Goal: Task Accomplishment & Management: Use online tool/utility

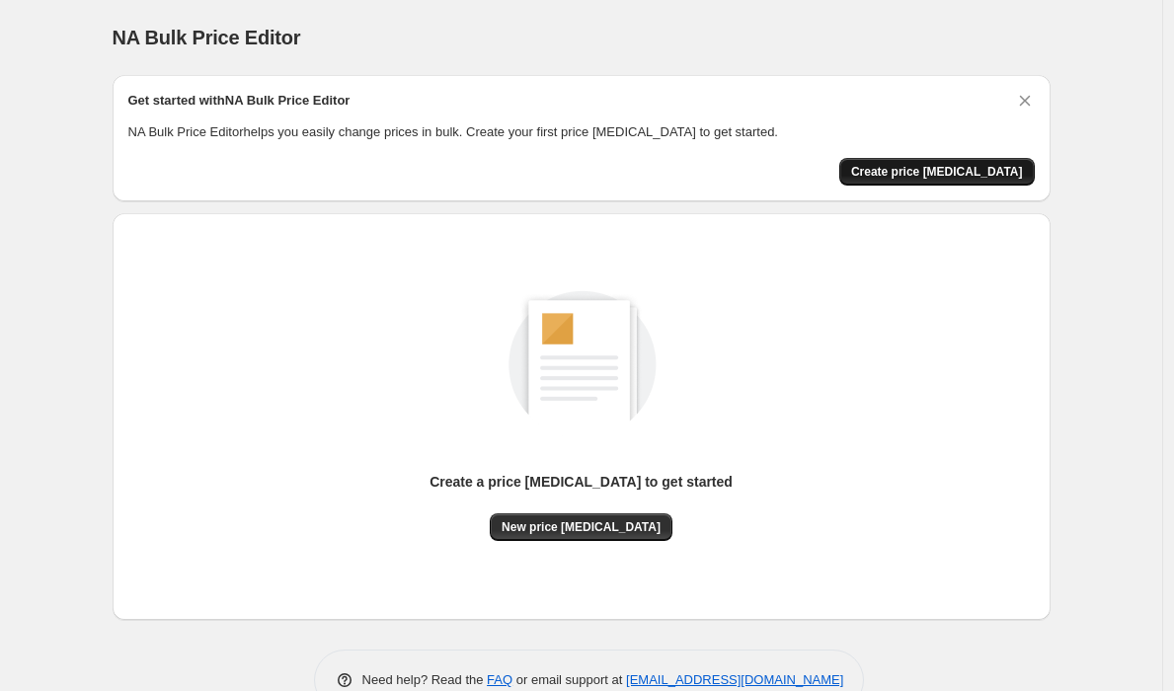
click at [945, 182] on button "Create price change job" at bounding box center [938, 172] width 196 height 28
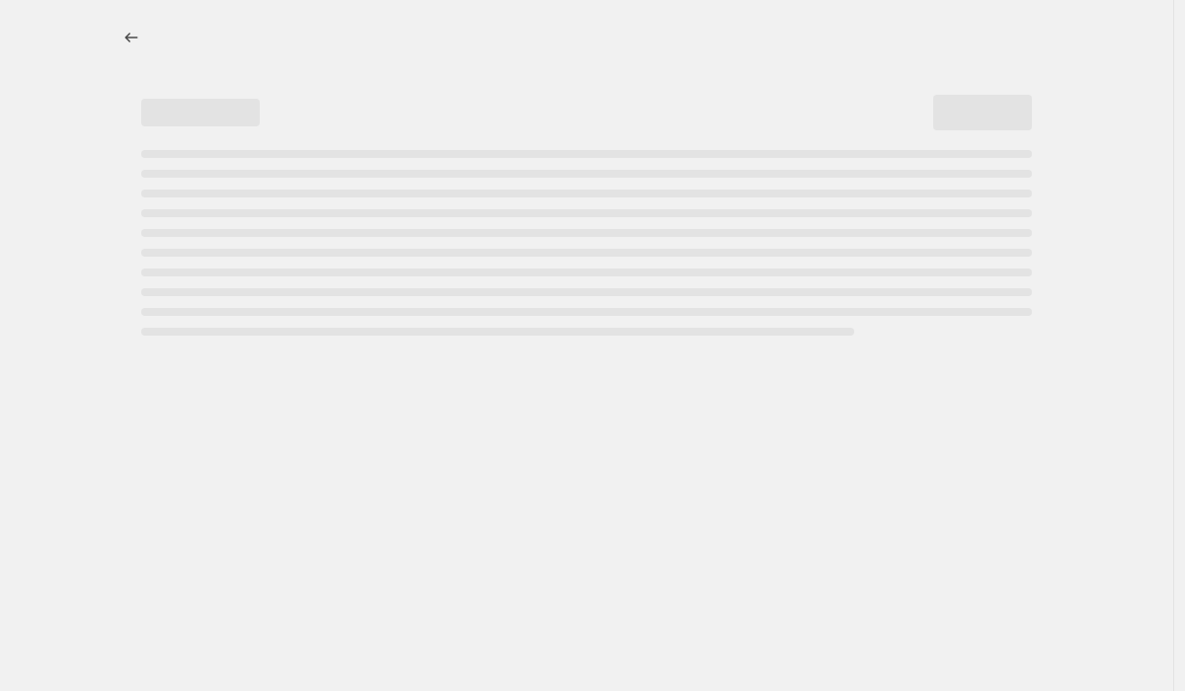
select select "percentage"
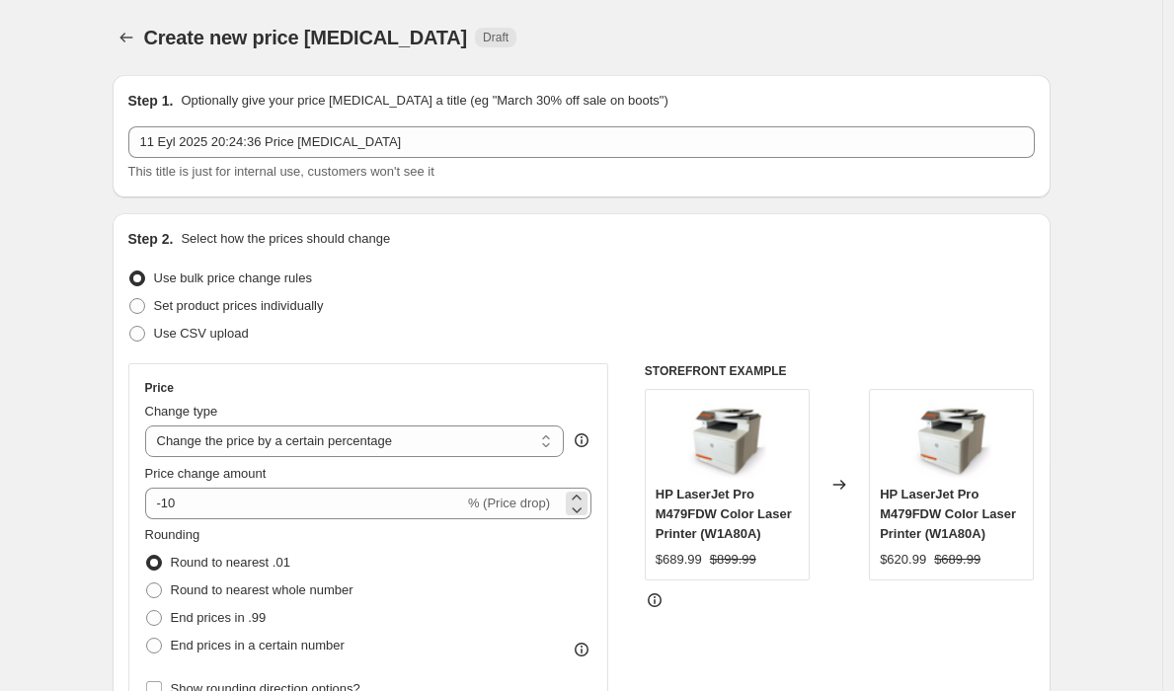
click at [548, 503] on span "% (Price drop)" at bounding box center [509, 503] width 82 height 15
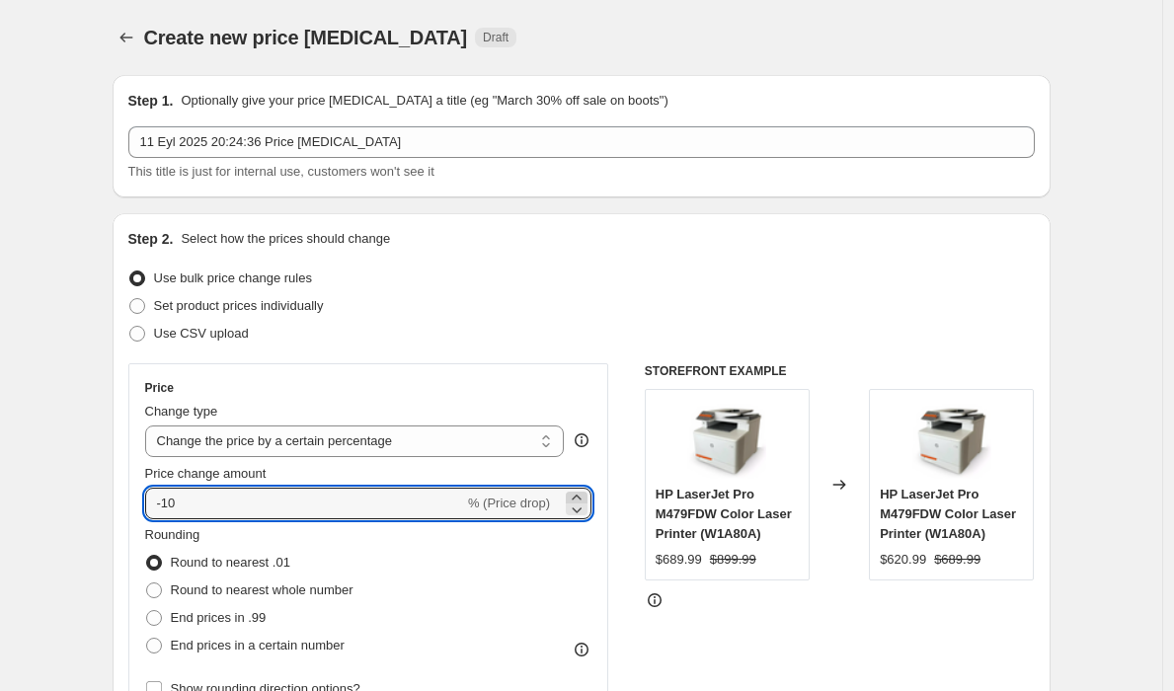
click at [578, 496] on icon at bounding box center [577, 498] width 20 height 20
type input "-9"
click at [545, 442] on select "Change the price to a certain amount Change the price by a certain amount Chang…" at bounding box center [355, 442] width 420 height 32
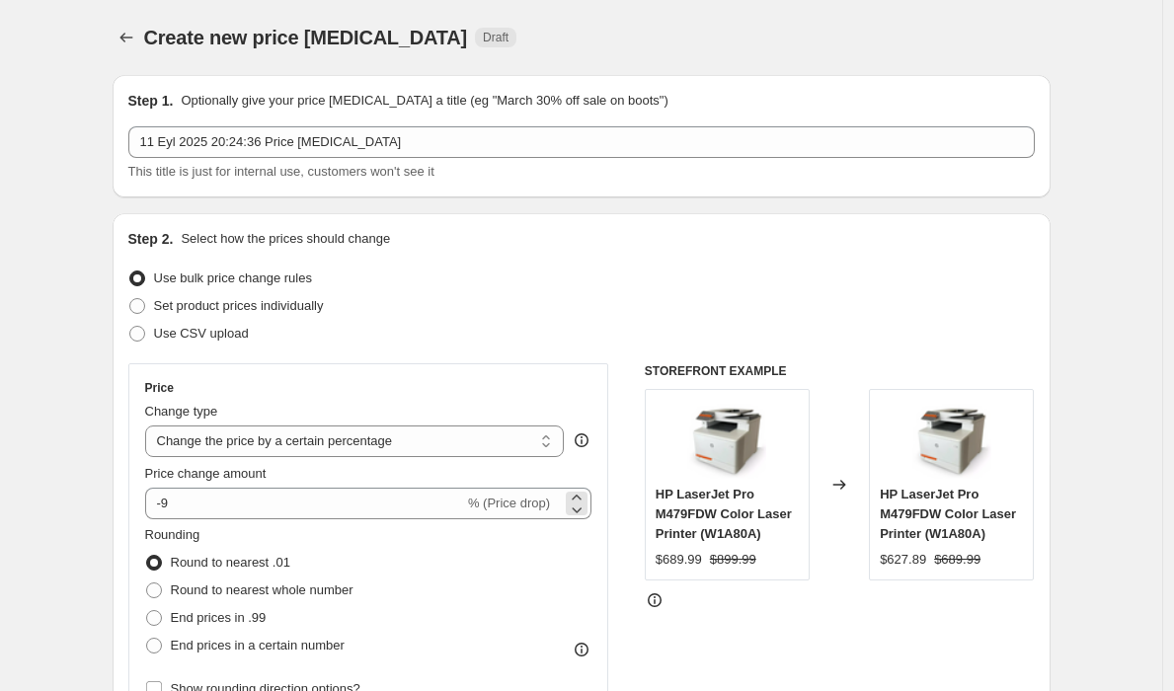
drag, startPoint x: 525, startPoint y: 512, endPoint x: 508, endPoint y: 508, distance: 18.2
click at [524, 512] on div "% (Price drop)" at bounding box center [509, 504] width 82 height 20
drag, startPoint x: 499, startPoint y: 505, endPoint x: 481, endPoint y: 503, distance: 17.9
click at [495, 505] on span "% (Price drop)" at bounding box center [509, 503] width 82 height 15
click at [472, 502] on span "% (Price drop)" at bounding box center [509, 503] width 82 height 15
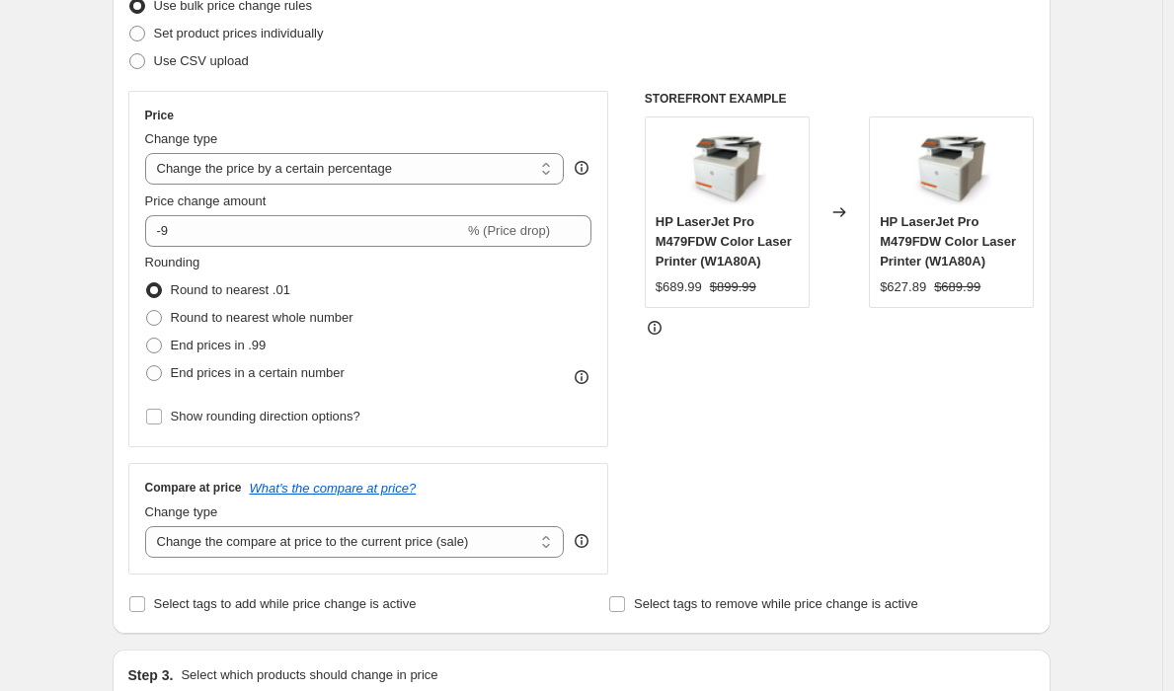
scroll to position [274, 0]
click at [317, 247] on div "Price Change type Change the price to a certain amount Change the price by a ce…" at bounding box center [368, 268] width 447 height 323
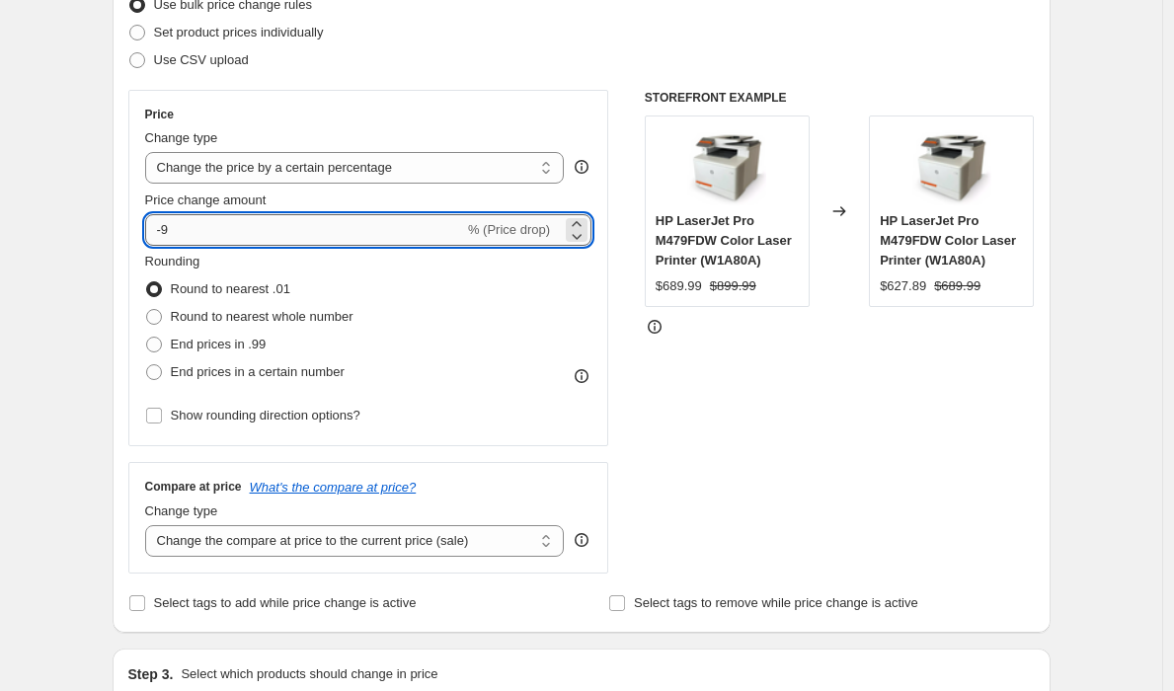
click at [329, 231] on input "-9" at bounding box center [304, 230] width 319 height 32
type input "9"
type input "100"
click at [913, 495] on div "STOREFRONT EXAMPLE HP LaserJet Pro M479FDW Color Laser Printer (W1A80A) $689.99…" at bounding box center [840, 332] width 390 height 484
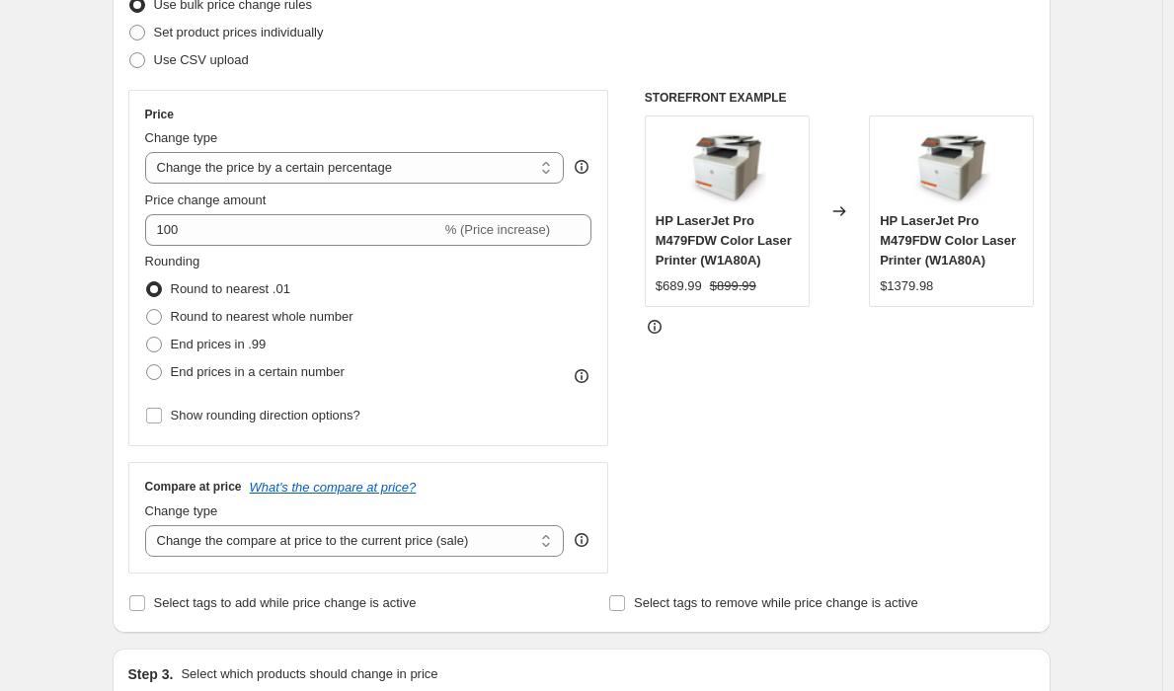
click at [739, 193] on img at bounding box center [726, 165] width 79 height 79
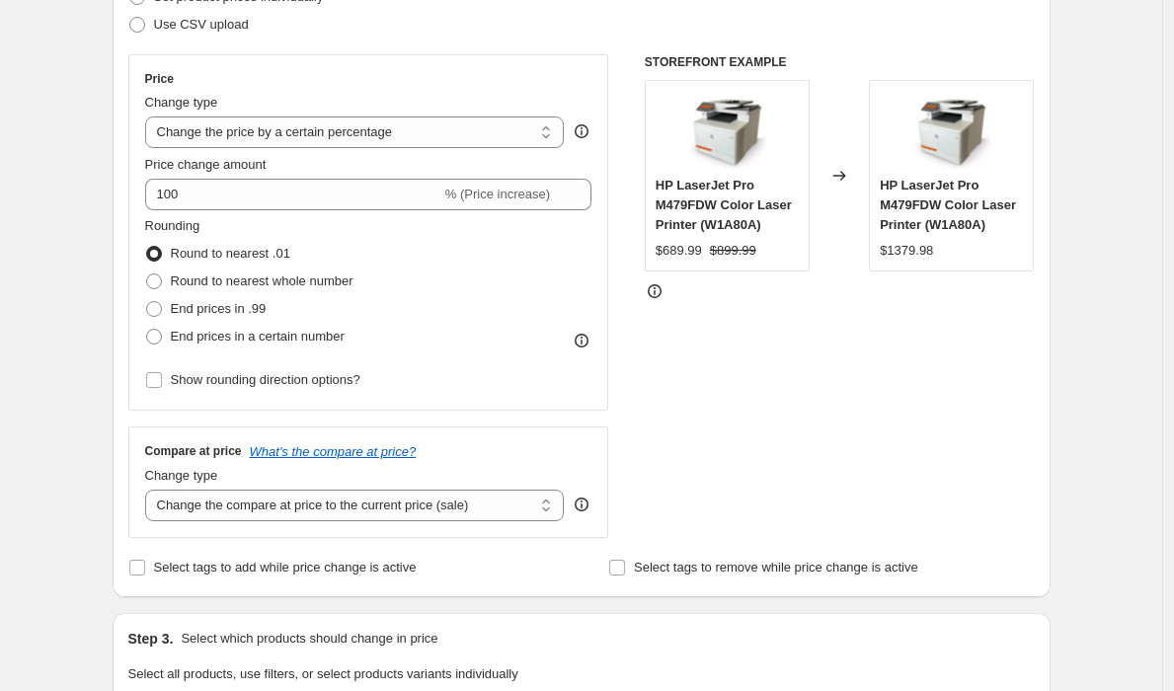
scroll to position [312, 0]
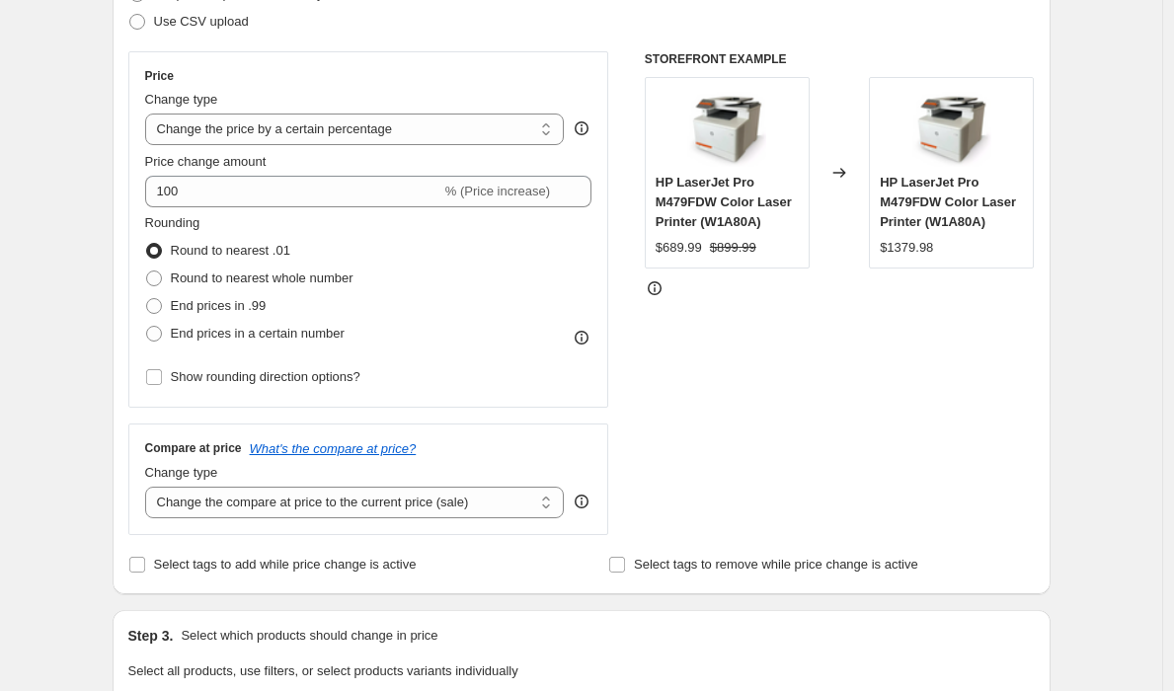
click at [285, 253] on span "Round to nearest .01" at bounding box center [231, 250] width 120 height 15
click at [147, 244] on input "Round to nearest .01" at bounding box center [146, 243] width 1 height 1
click at [235, 254] on span "Round to nearest .01" at bounding box center [231, 250] width 120 height 15
click at [147, 244] on input "Round to nearest .01" at bounding box center [146, 243] width 1 height 1
click at [235, 278] on span "Round to nearest whole number" at bounding box center [262, 278] width 183 height 15
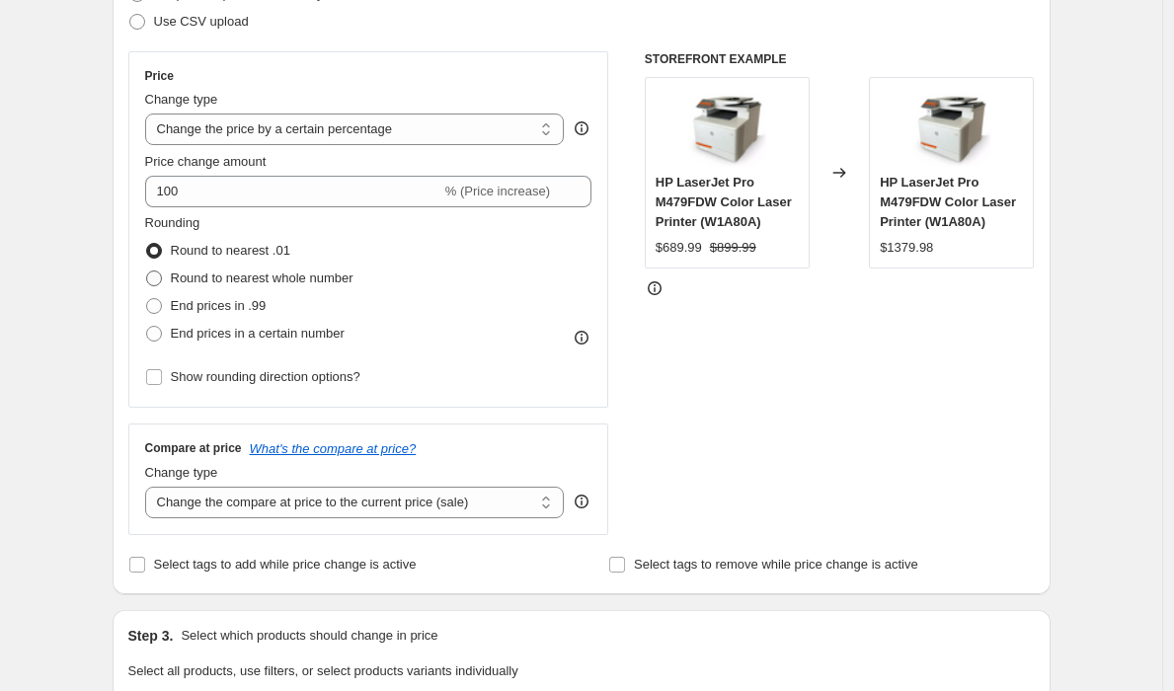
click at [147, 272] on input "Round to nearest whole number" at bounding box center [146, 271] width 1 height 1
radio input "true"
click at [235, 258] on span "Round to nearest .01" at bounding box center [231, 251] width 120 height 20
click at [147, 244] on input "Round to nearest .01" at bounding box center [146, 243] width 1 height 1
radio input "true"
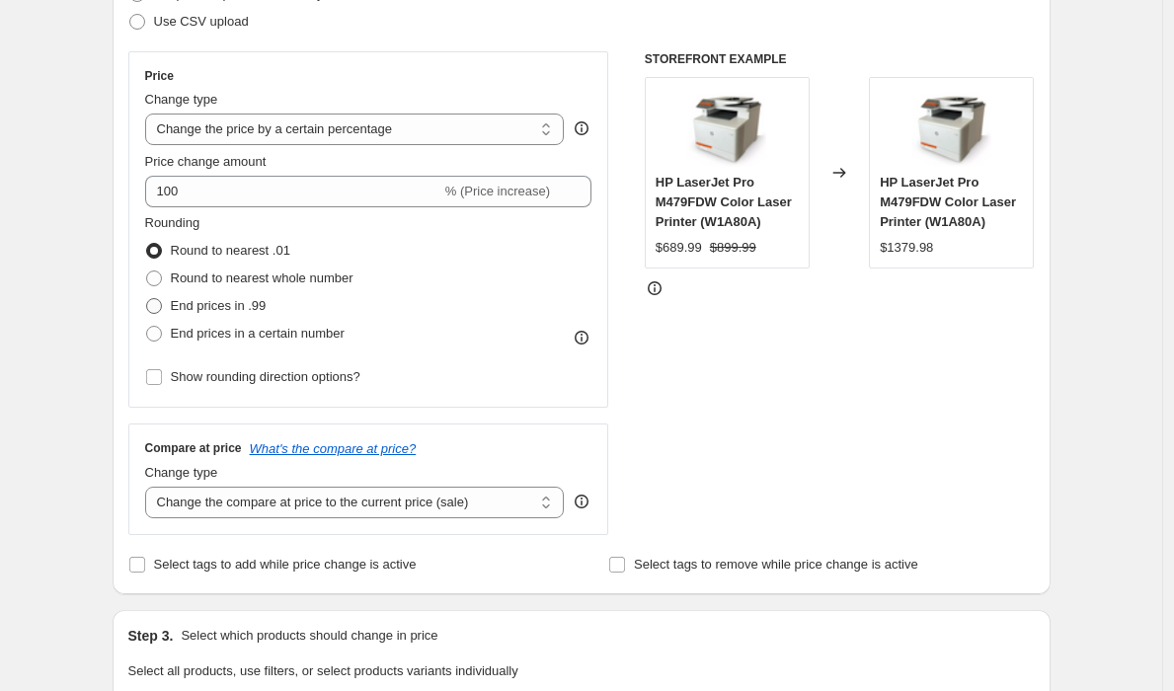
click at [245, 296] on span "End prices in .99" at bounding box center [219, 306] width 96 height 20
click at [147, 298] on input "End prices in .99" at bounding box center [146, 298] width 1 height 1
radio input "true"
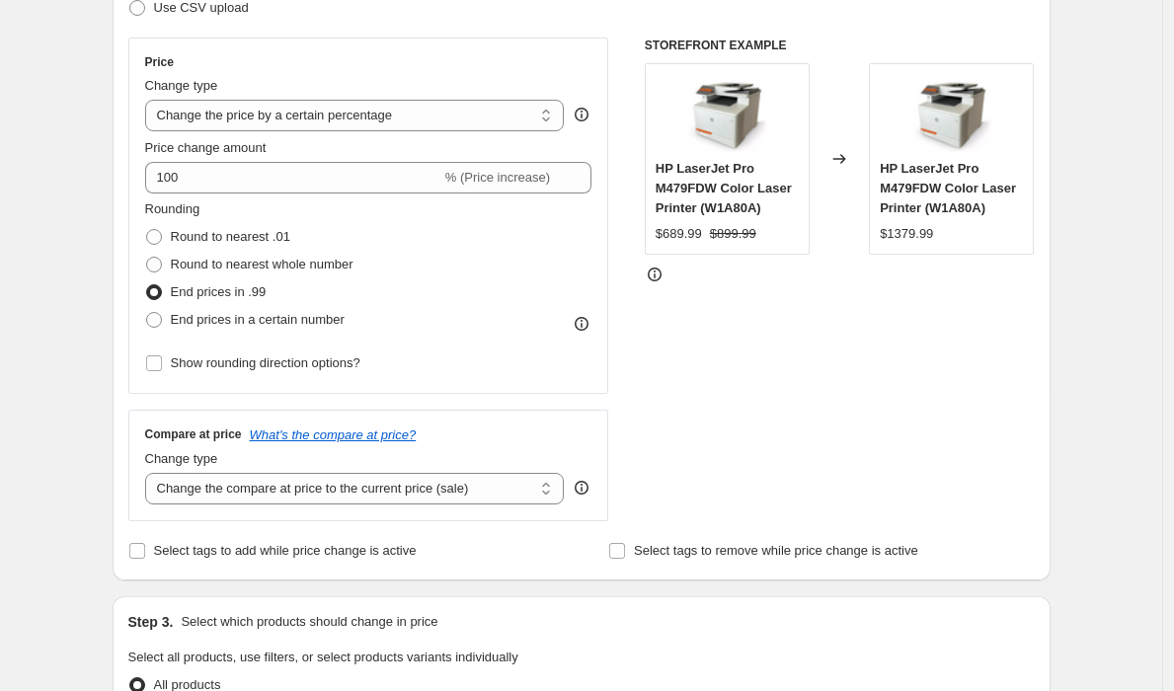
scroll to position [331, 0]
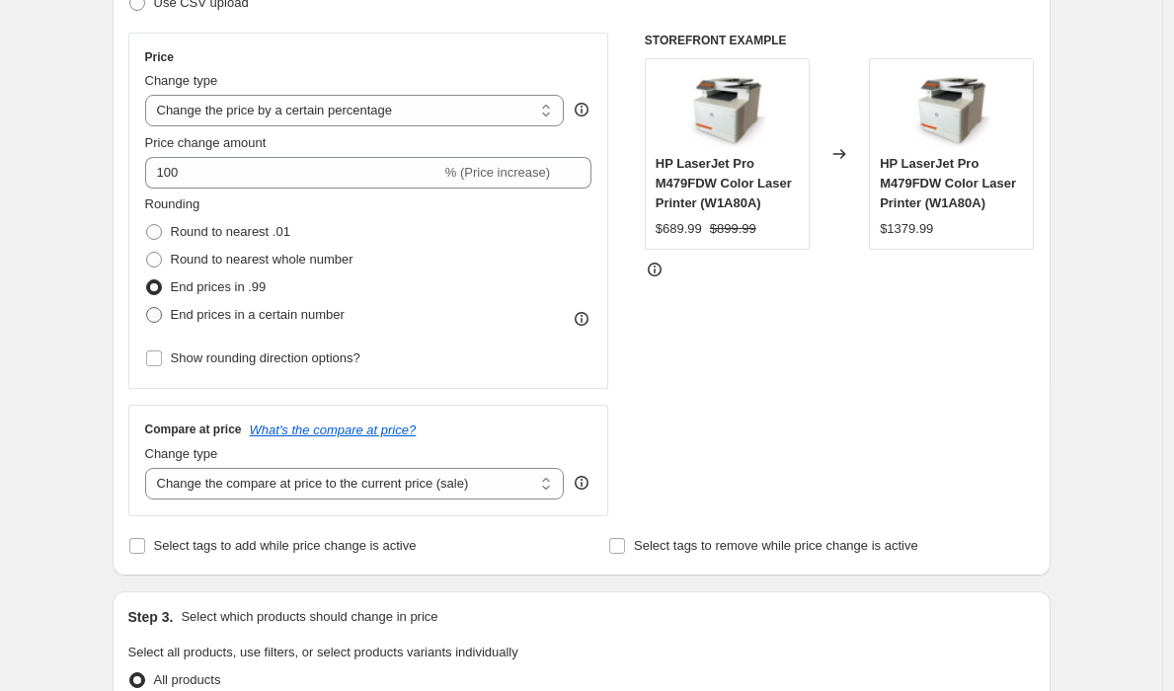
click at [246, 324] on span "End prices in a certain number" at bounding box center [258, 315] width 174 height 20
click at [147, 308] on input "End prices in a certain number" at bounding box center [146, 307] width 1 height 1
radio input "true"
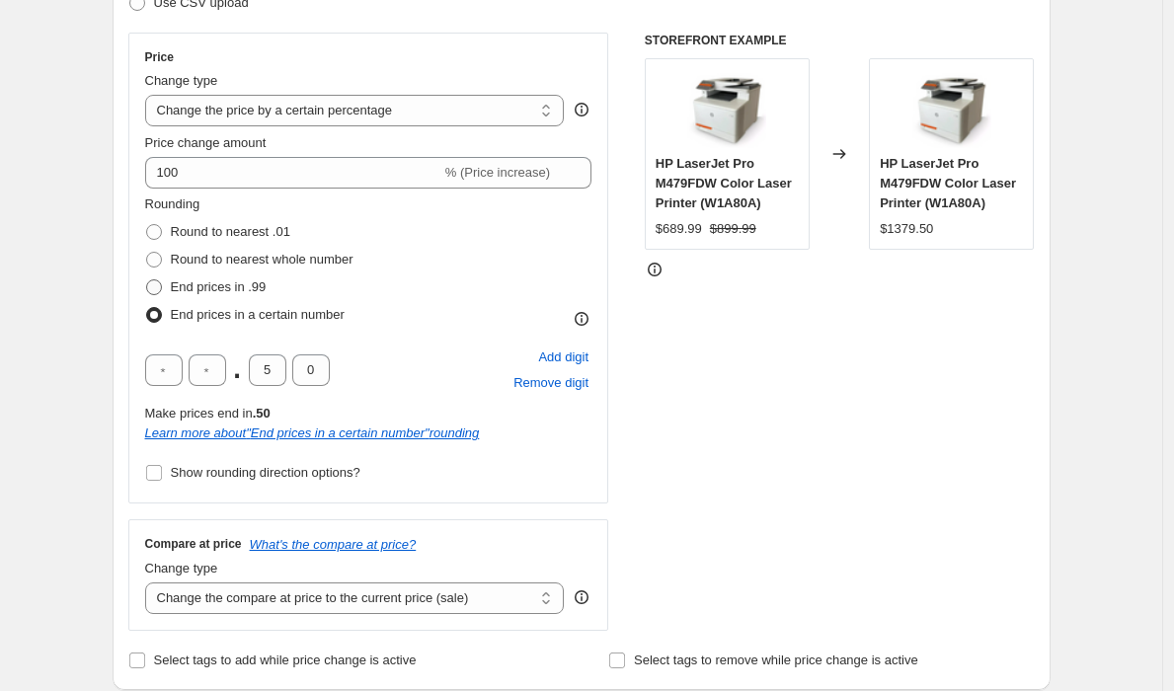
click at [242, 293] on span "End prices in .99" at bounding box center [219, 287] width 96 height 15
click at [147, 281] on input "End prices in .99" at bounding box center [146, 280] width 1 height 1
radio input "true"
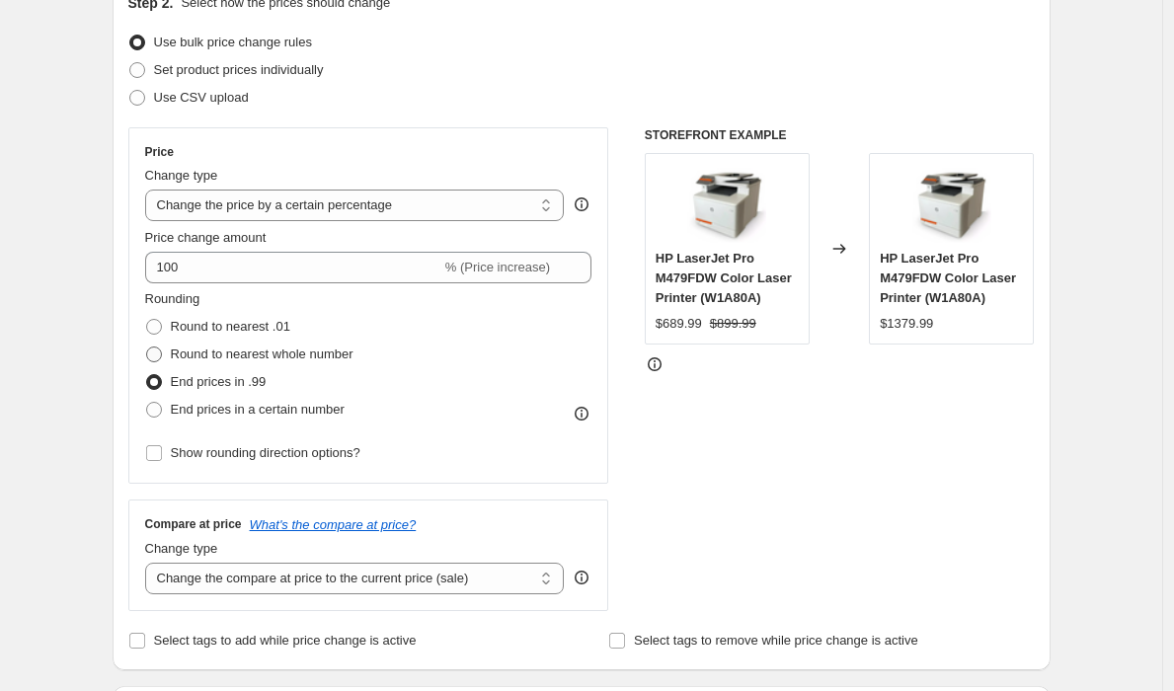
scroll to position [235, 0]
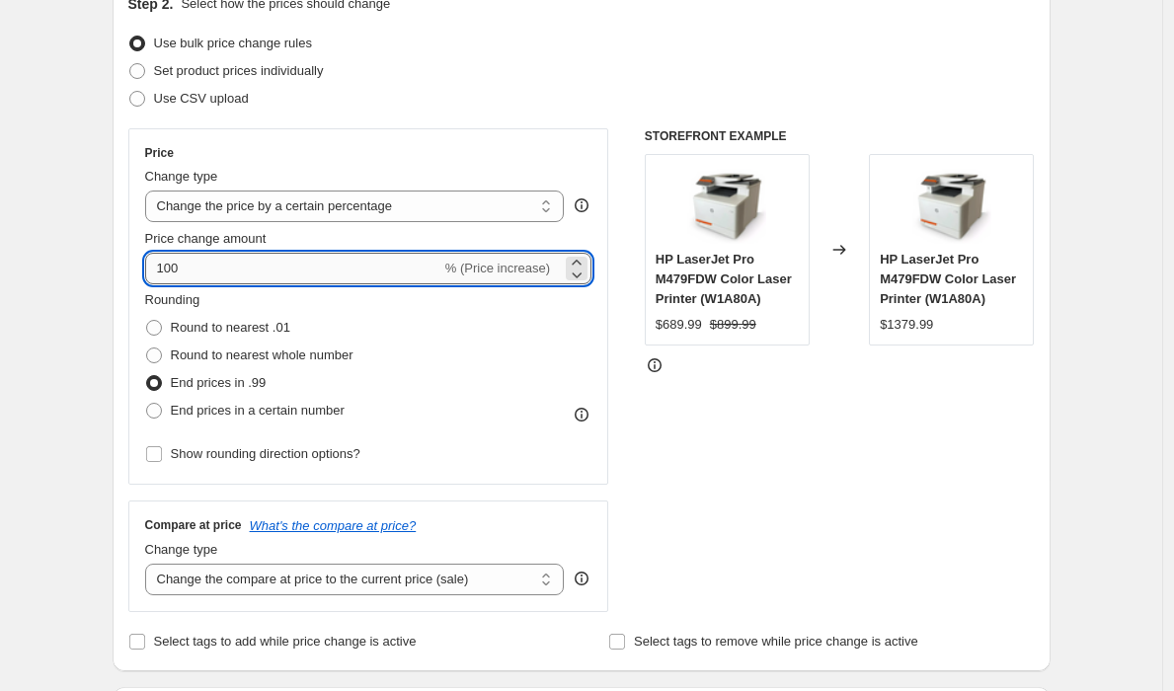
click at [300, 268] on input "100" at bounding box center [293, 269] width 296 height 32
type input "1"
click at [605, 365] on div "Price Change type Change the price to a certain amount Change the price by a ce…" at bounding box center [368, 306] width 481 height 357
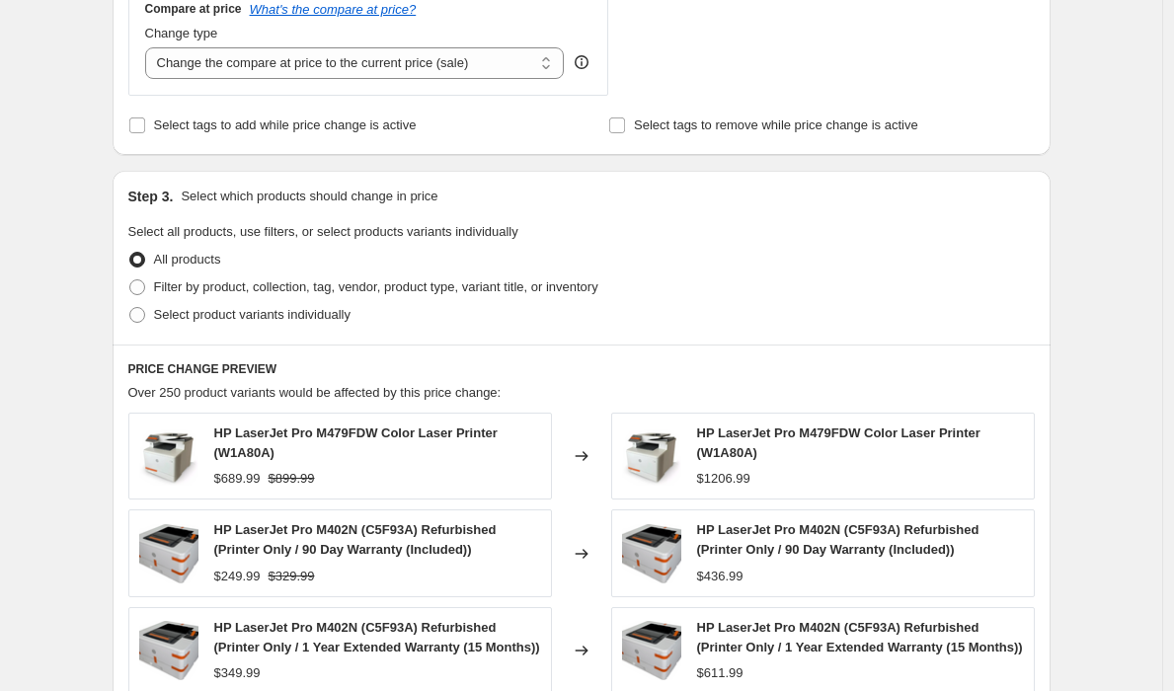
scroll to position [380, 0]
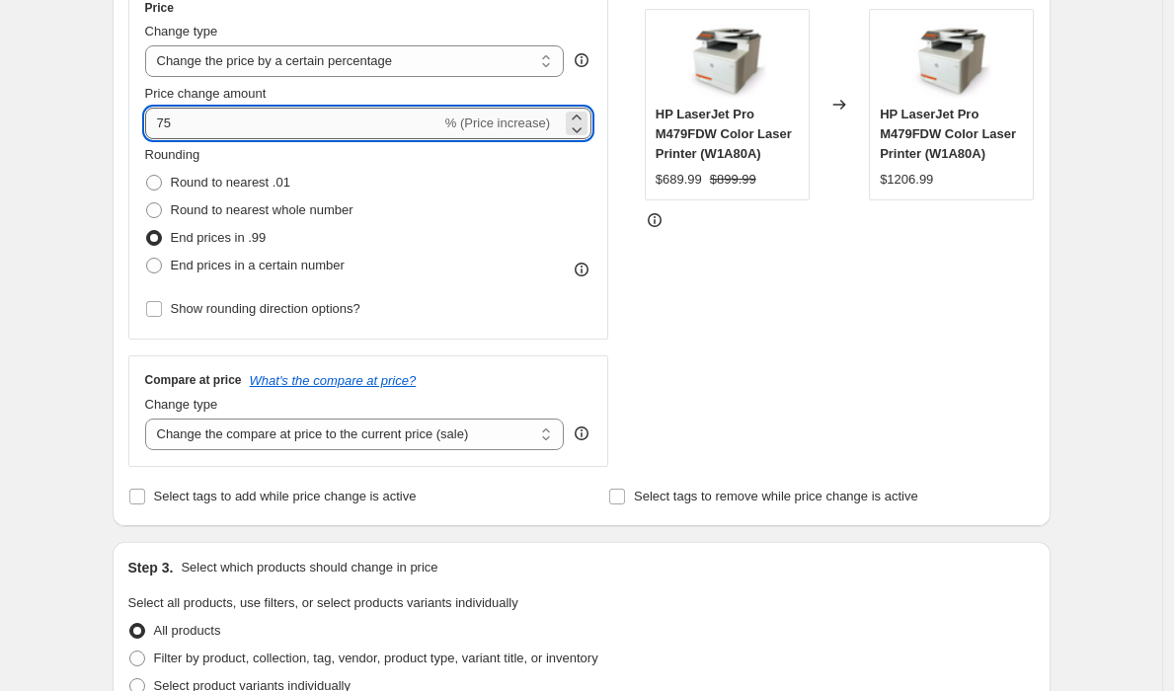
click at [228, 138] on input "75" at bounding box center [293, 124] width 296 height 32
type input "7"
type input "65"
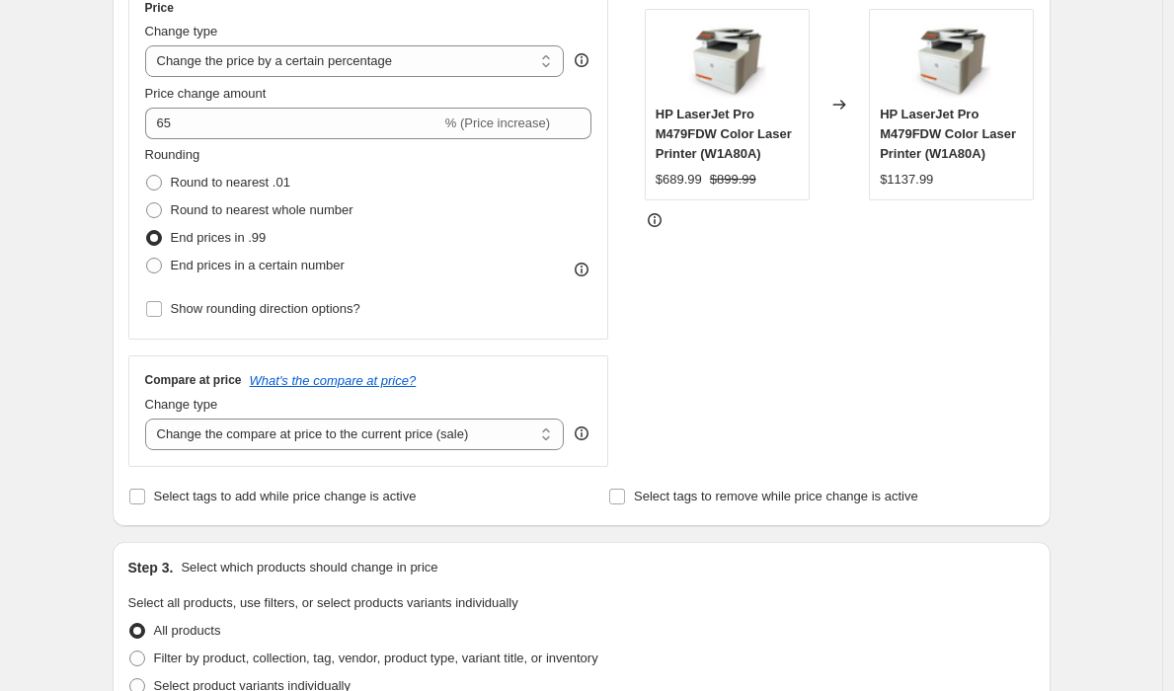
click at [550, 192] on div "Rounding Round to nearest .01 Round to nearest whole number End prices in .99 E…" at bounding box center [368, 212] width 447 height 134
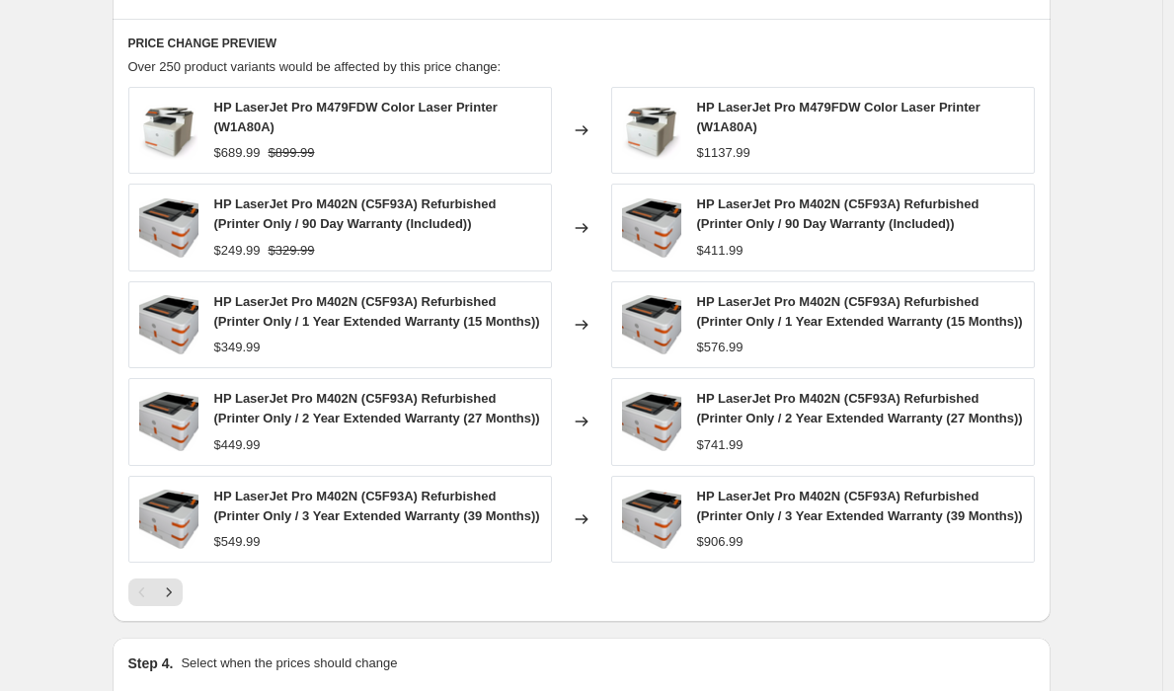
scroll to position [1079, 0]
click at [165, 602] on icon "Next" at bounding box center [169, 592] width 20 height 20
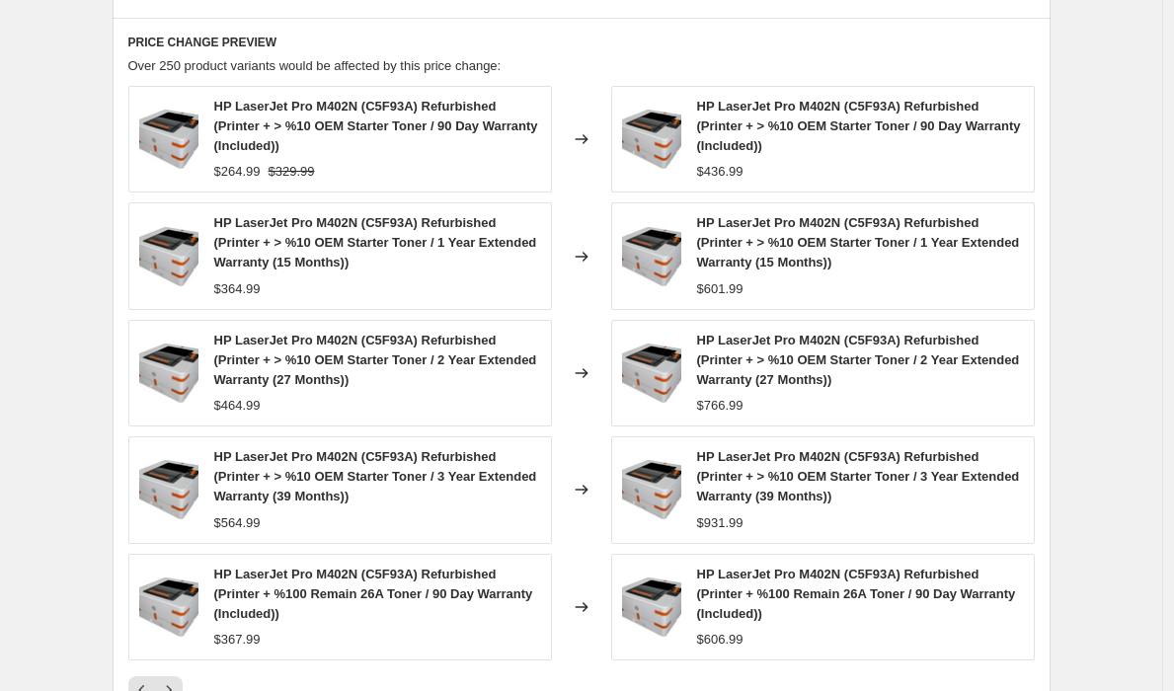
scroll to position [1106, 0]
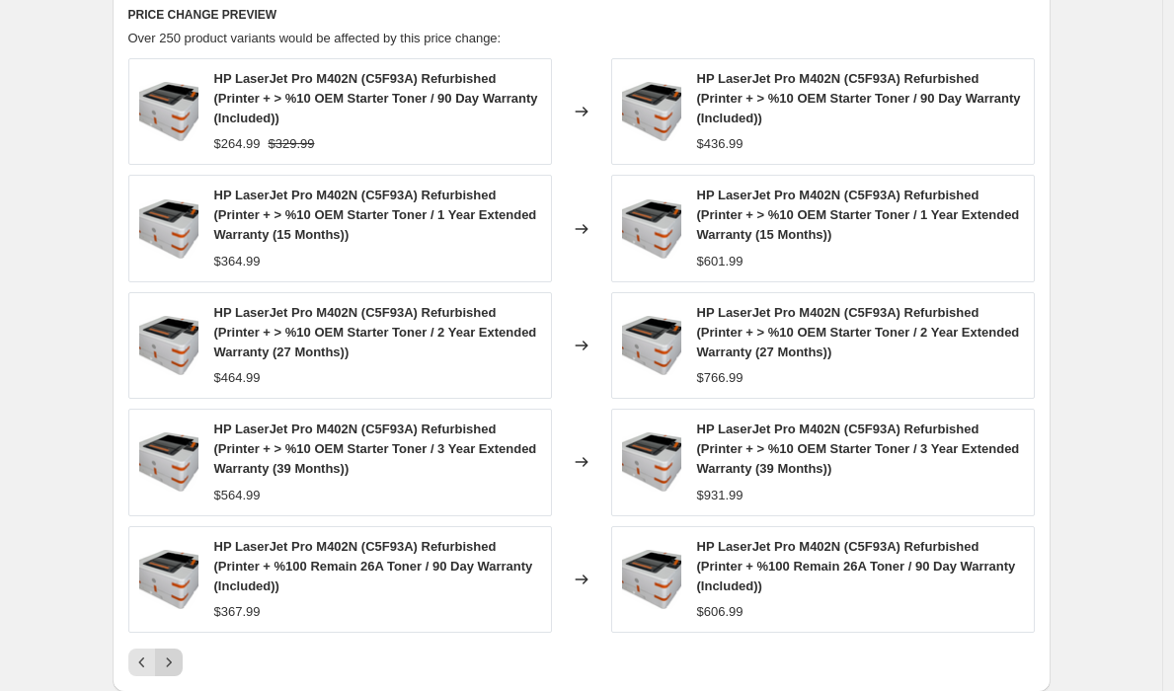
click at [179, 654] on icon "Next" at bounding box center [169, 663] width 20 height 20
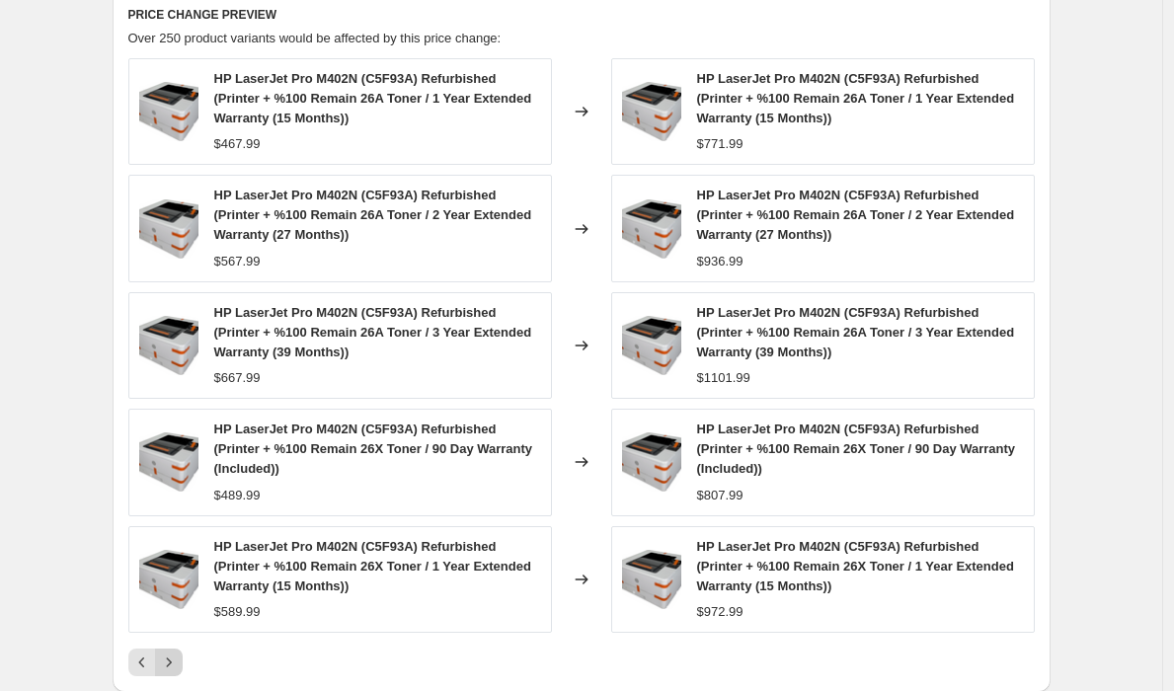
click at [183, 659] on button "Next" at bounding box center [169, 663] width 28 height 28
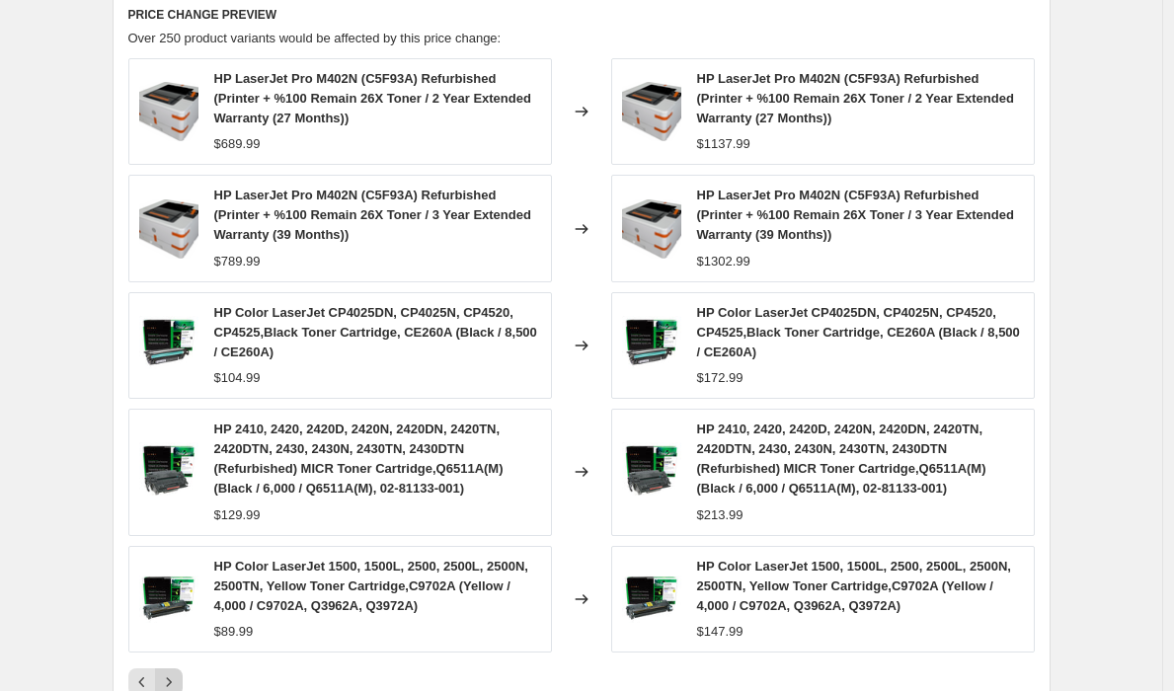
click at [183, 678] on button "Next" at bounding box center [169, 683] width 28 height 28
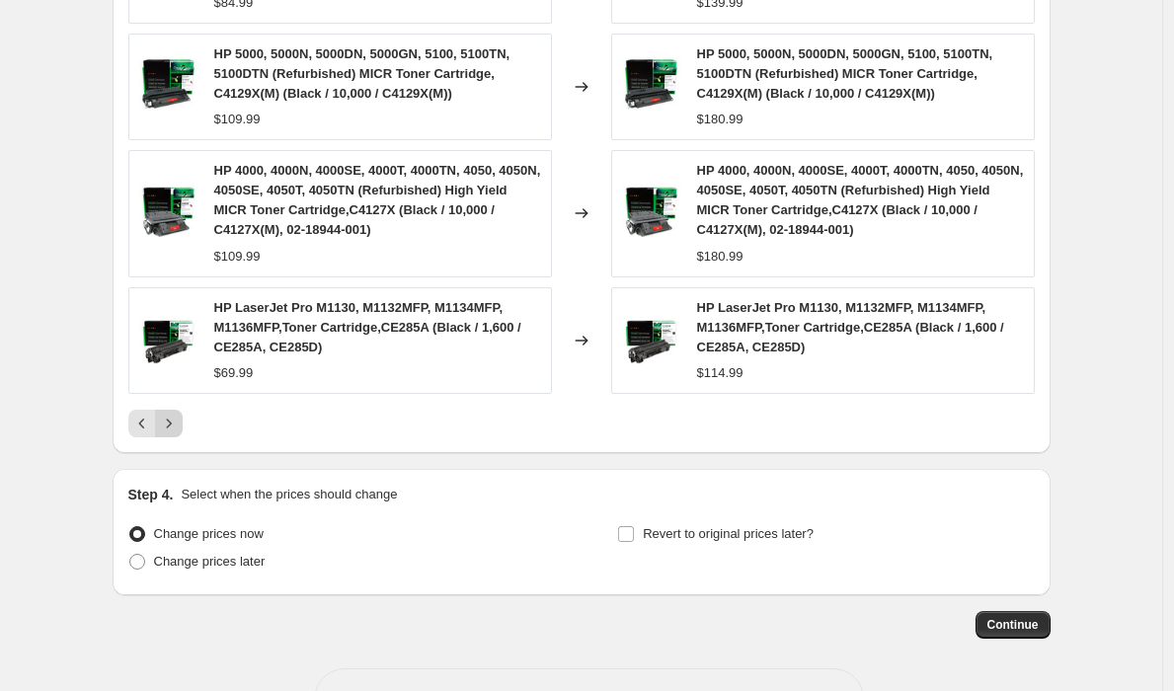
click at [173, 423] on icon "Next" at bounding box center [169, 424] width 20 height 20
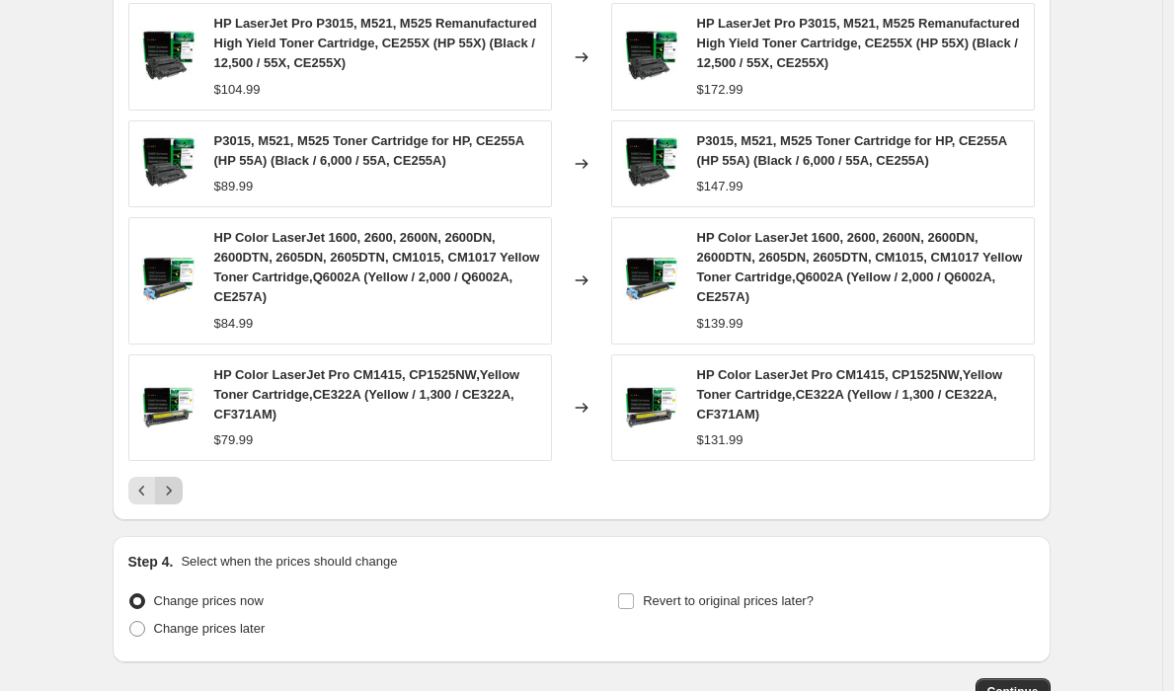
scroll to position [1200, 0]
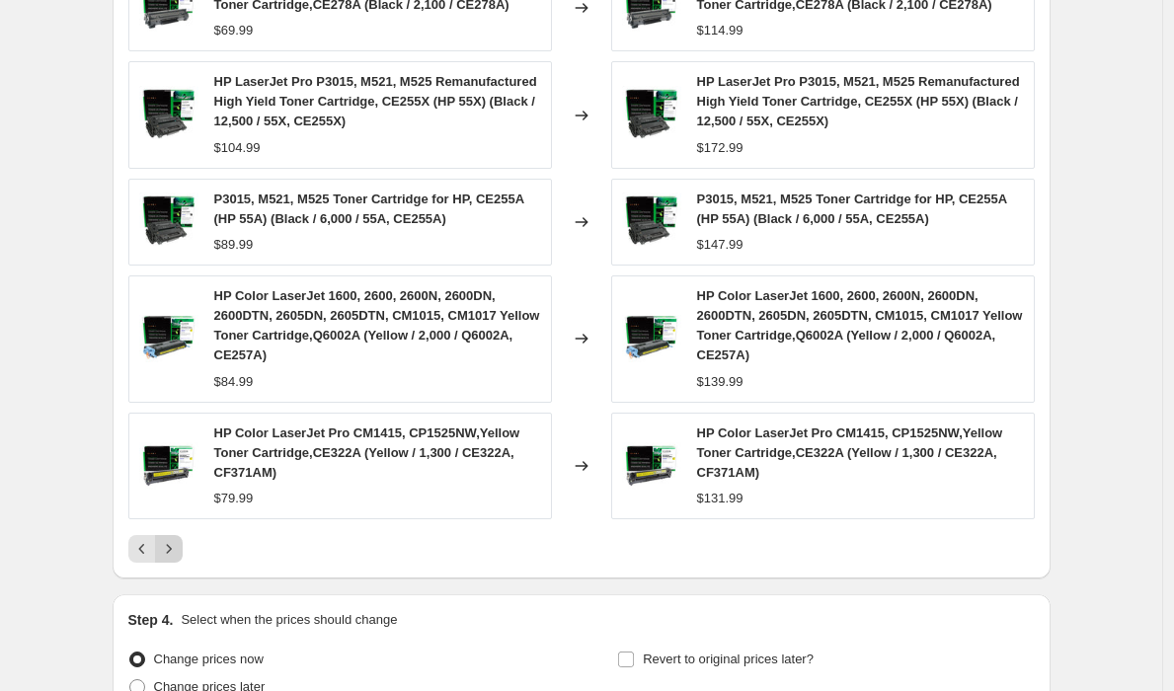
click at [179, 538] on button "Next" at bounding box center [169, 549] width 28 height 28
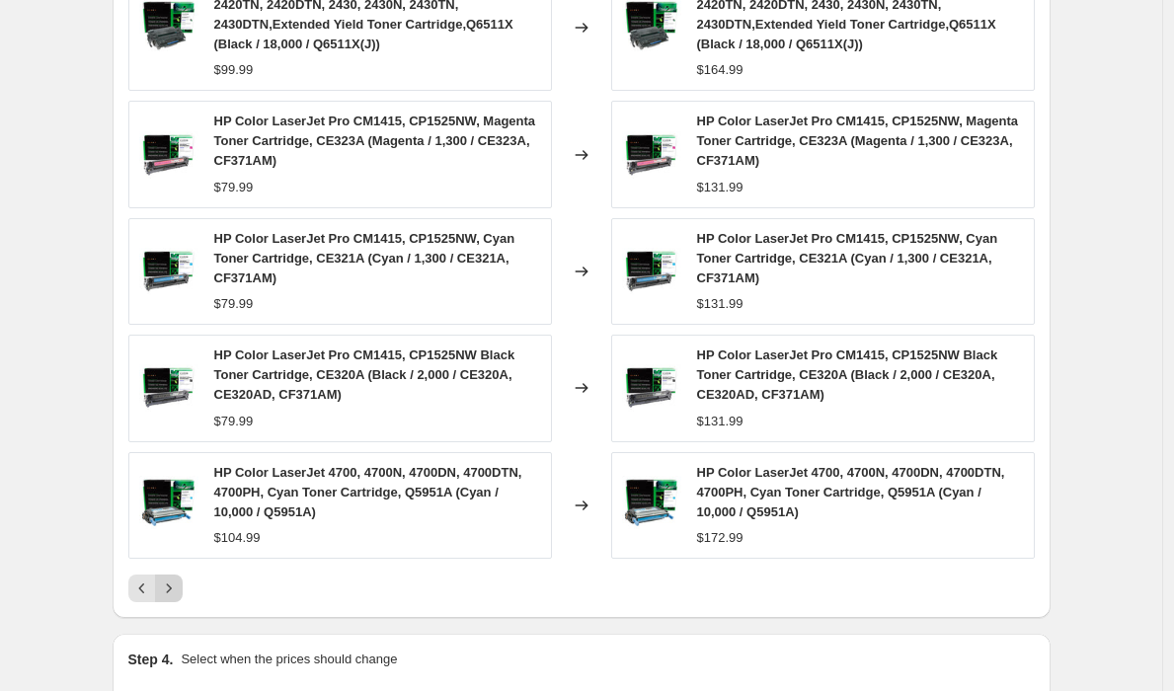
click at [175, 578] on button "Next" at bounding box center [169, 589] width 28 height 28
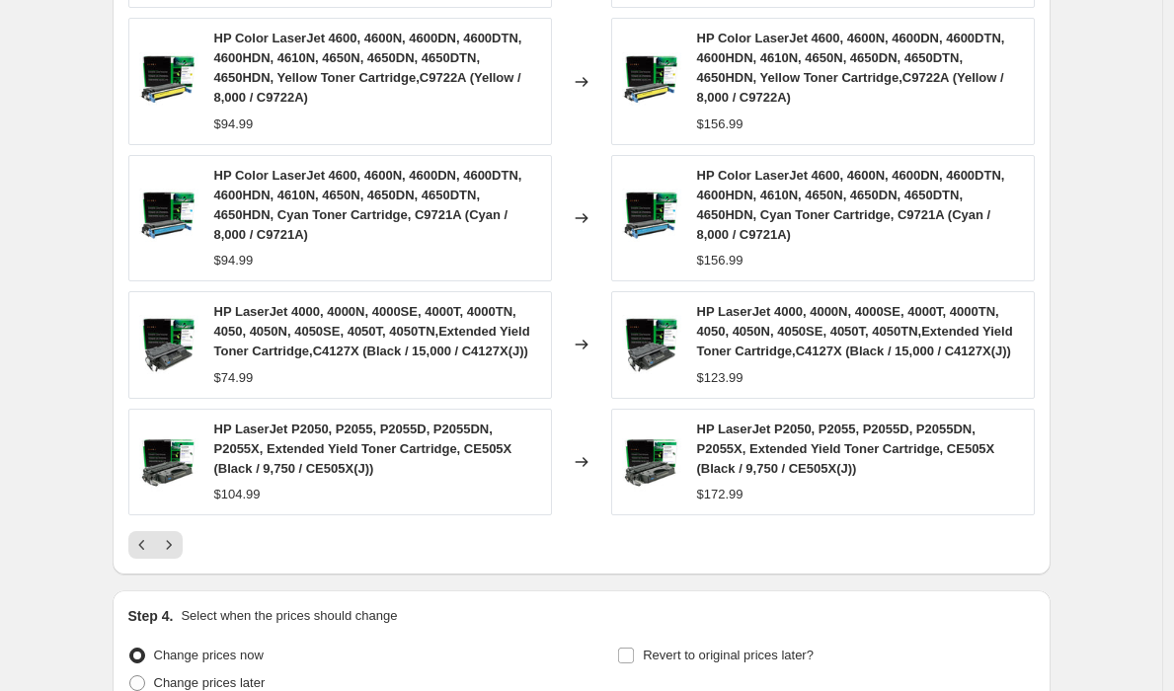
scroll to position [1473, 0]
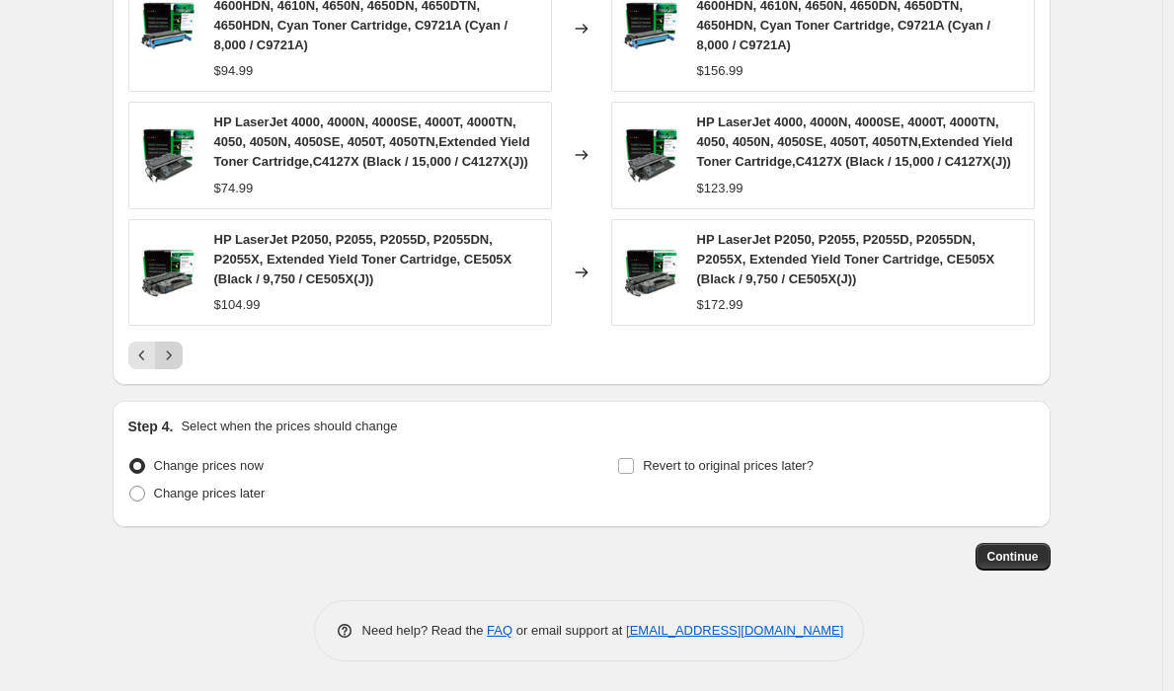
click at [171, 362] on icon "Next" at bounding box center [169, 356] width 20 height 20
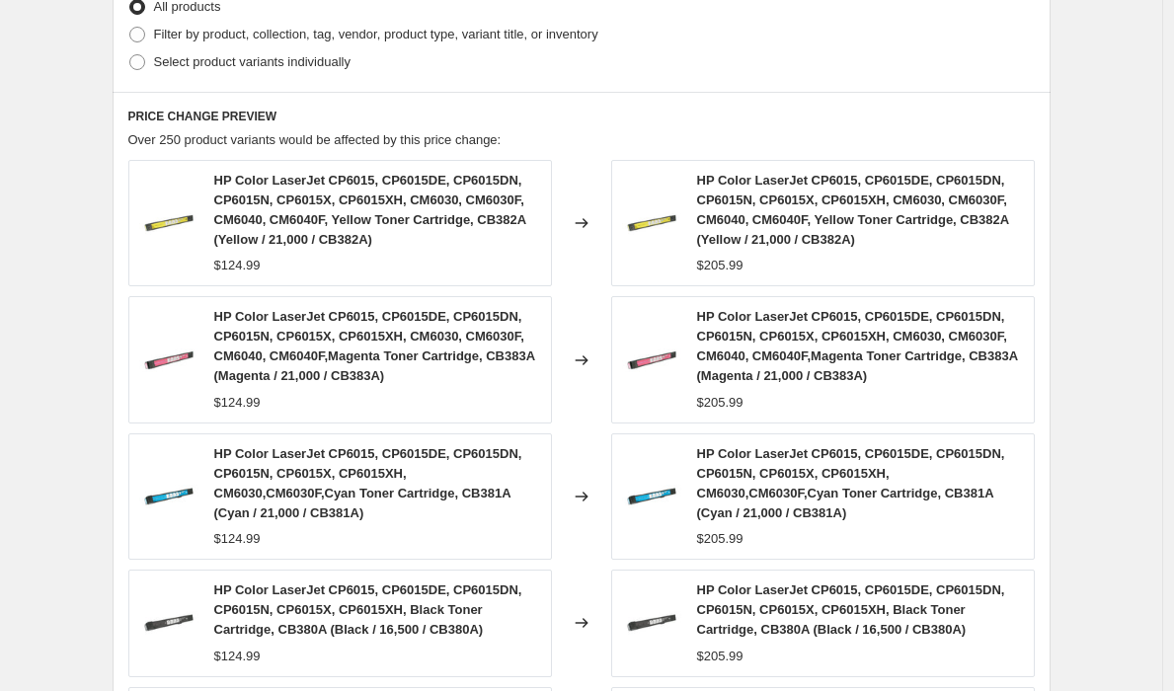
scroll to position [847, 0]
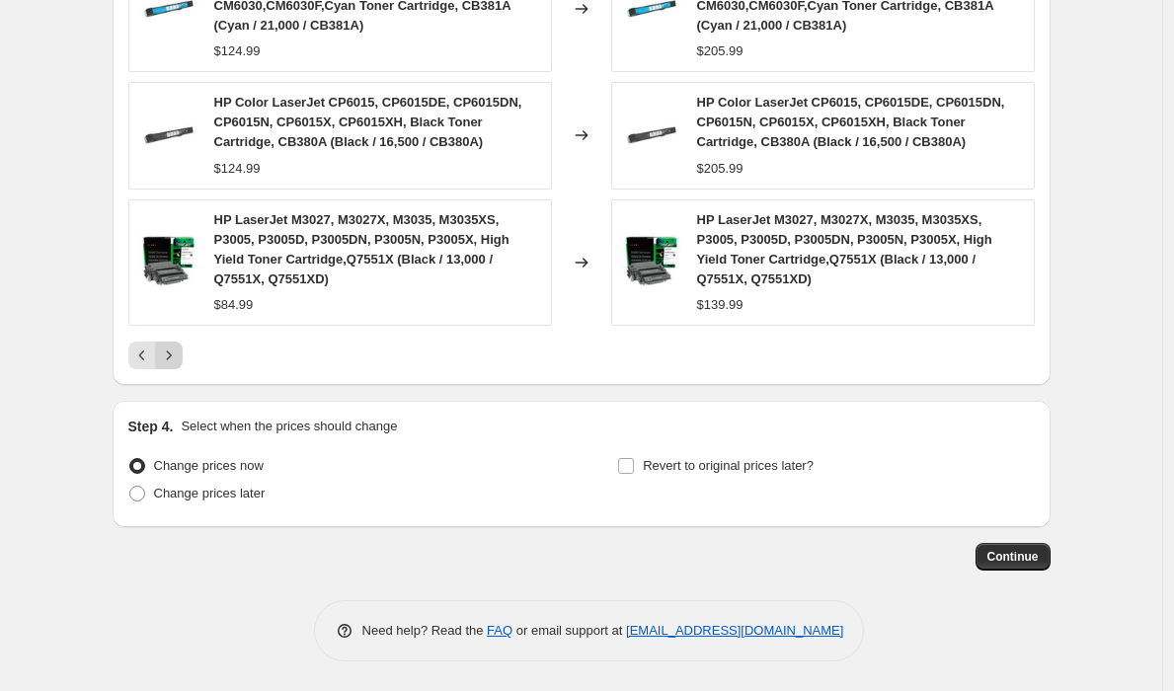
click at [171, 362] on icon "Next" at bounding box center [169, 356] width 20 height 20
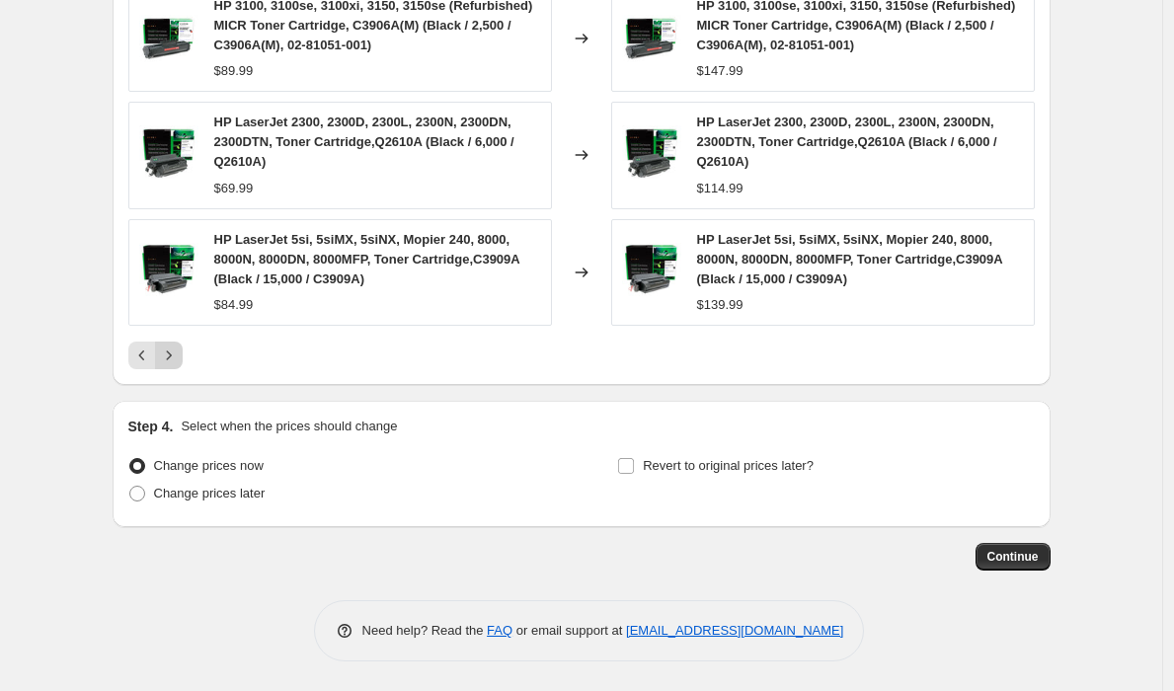
click at [172, 362] on icon "Next" at bounding box center [169, 356] width 20 height 20
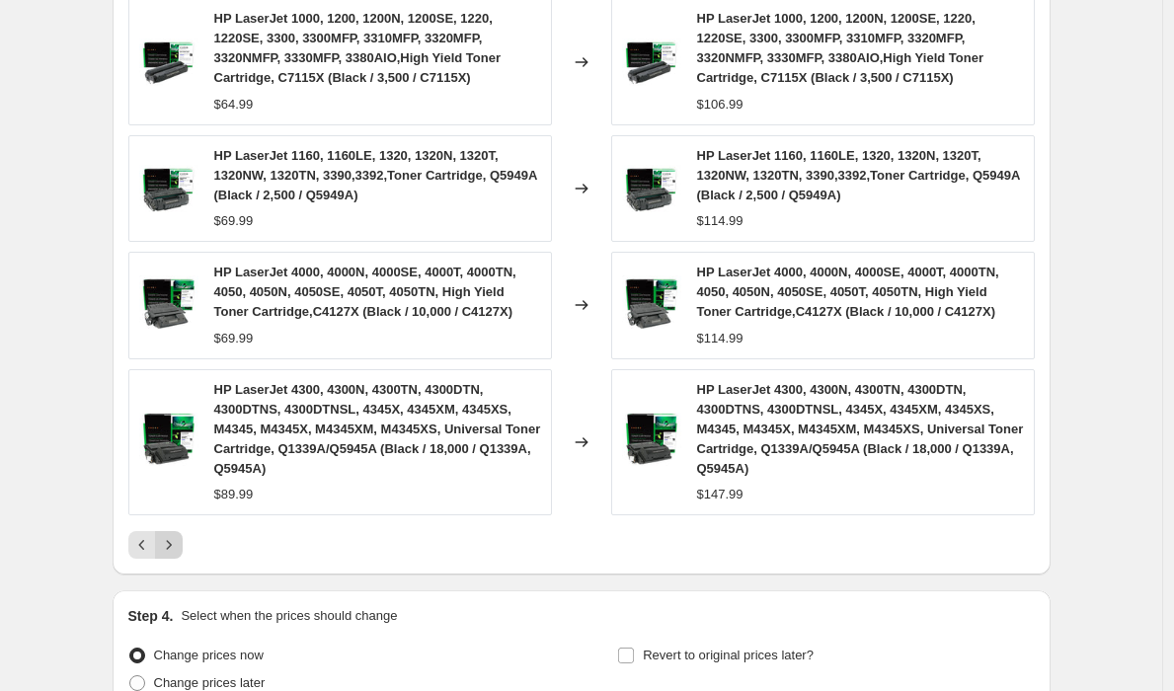
scroll to position [1453, 0]
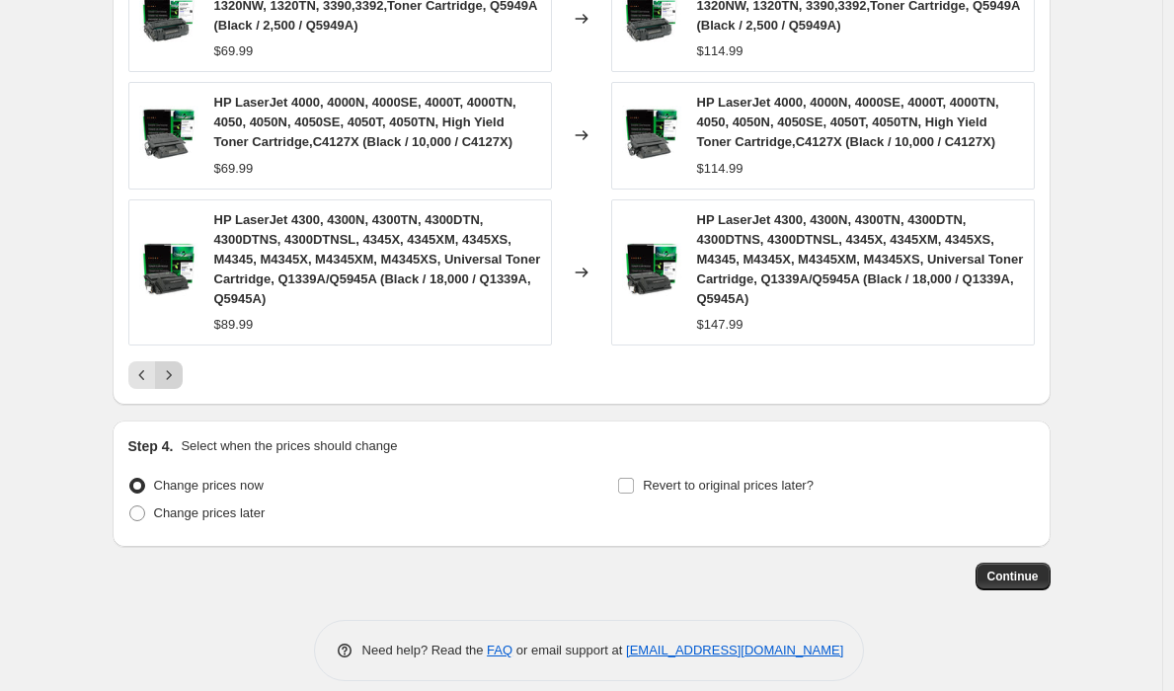
click at [179, 389] on button "Next" at bounding box center [169, 376] width 28 height 28
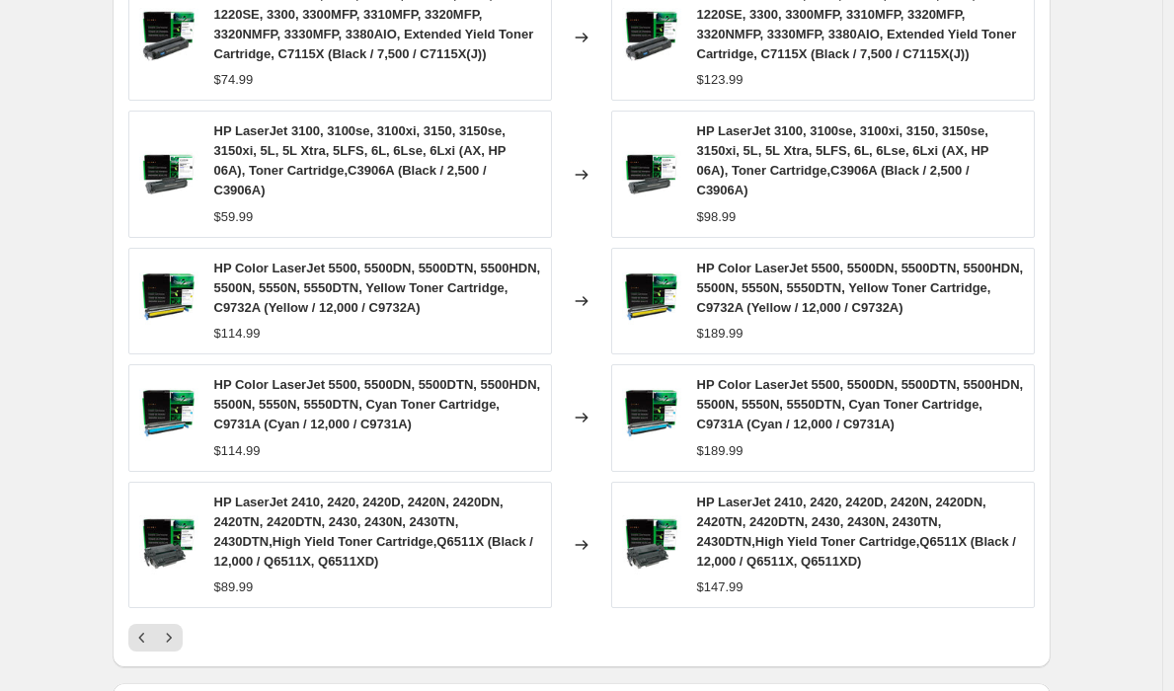
scroll to position [1280, 0]
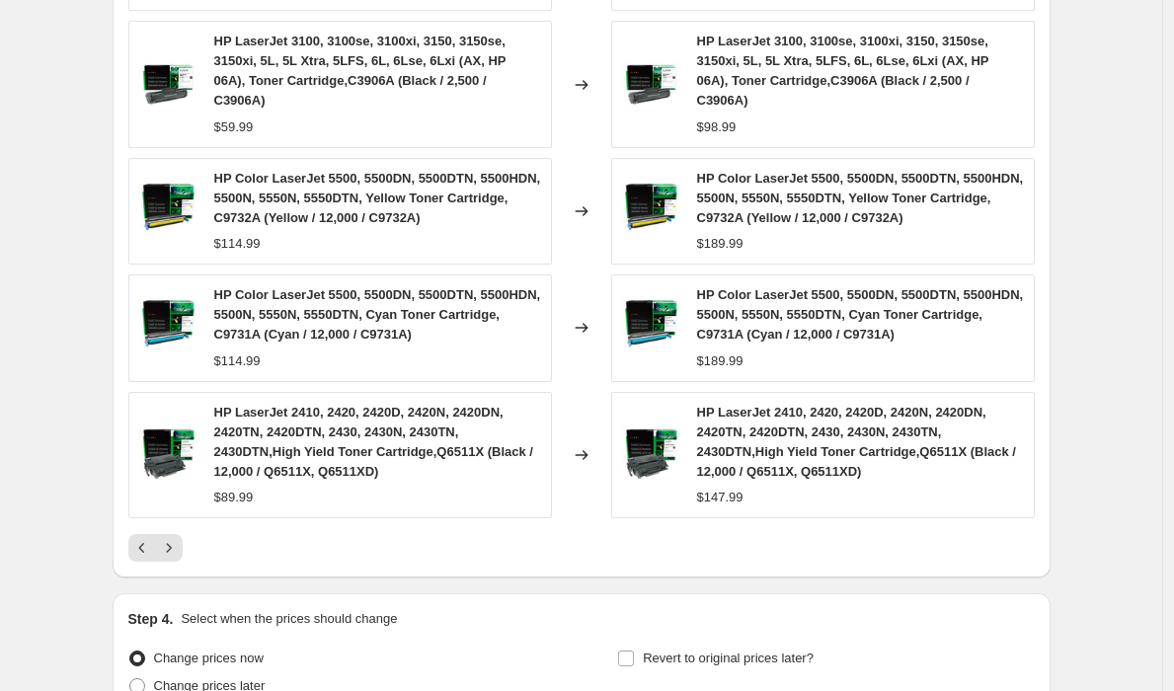
click at [181, 532] on div "HP LaserJet 1000, 1200, 1200N, 1200SE, 1220, 1220SE, 3300, 3300MFP, 3310MFP, 33…" at bounding box center [581, 223] width 907 height 678
click at [179, 544] on icon "Next" at bounding box center [169, 548] width 20 height 20
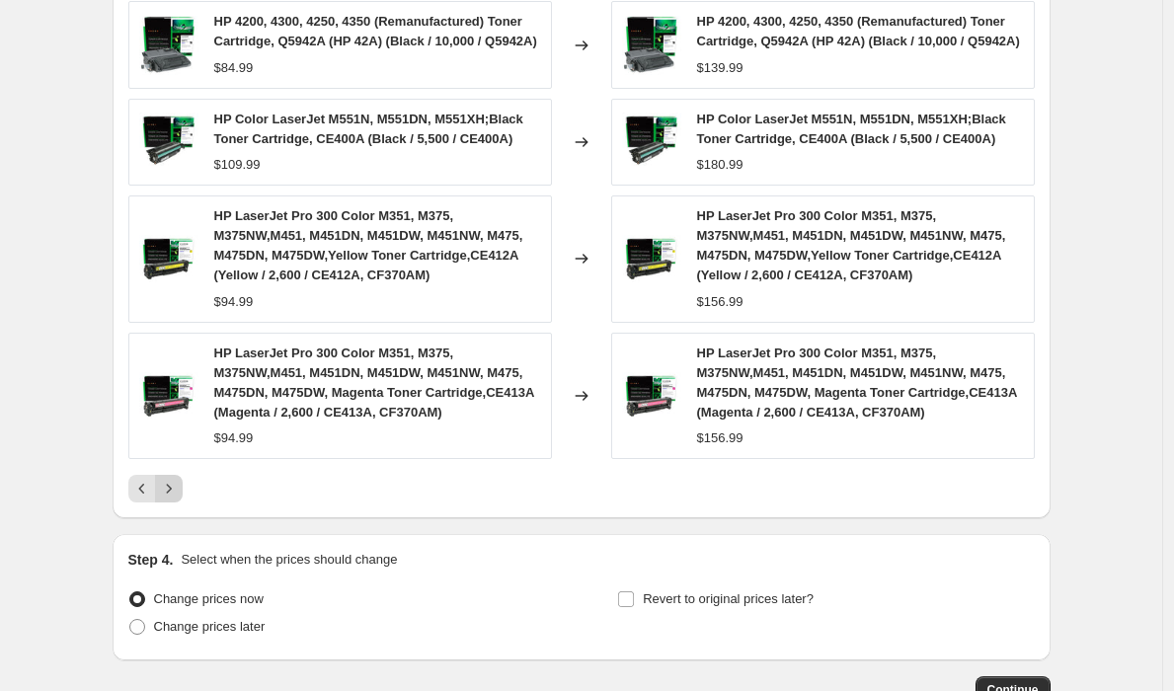
click at [179, 499] on icon "Next" at bounding box center [169, 489] width 20 height 20
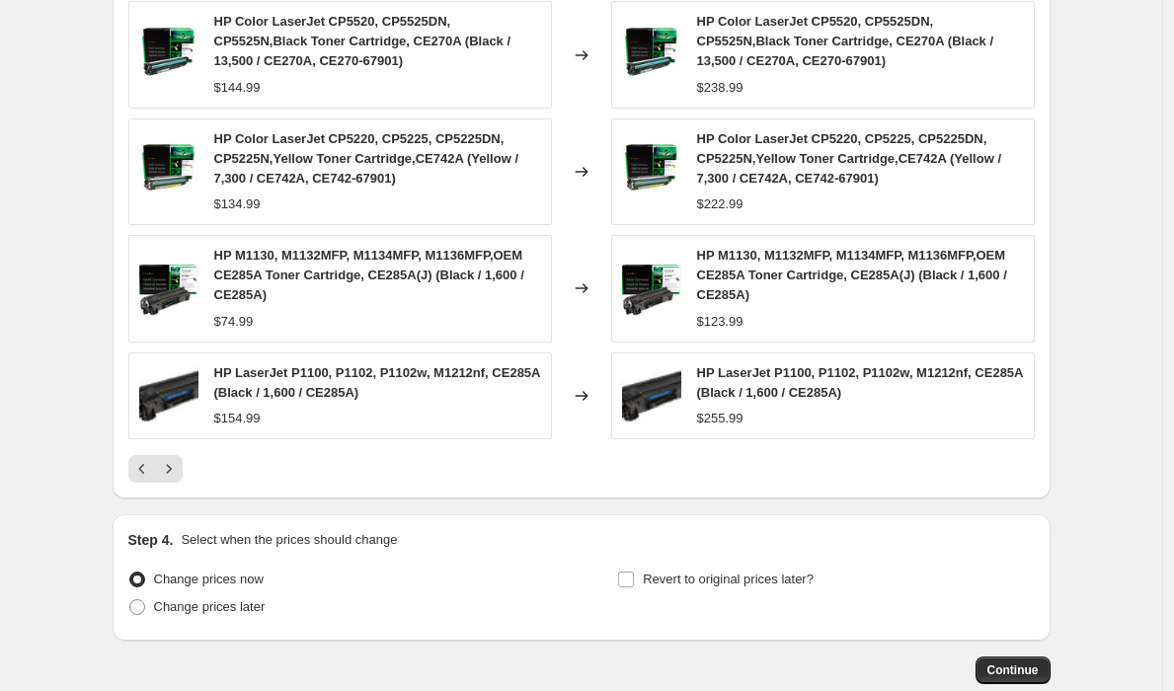
click at [164, 491] on div "PRICE CHANGE PREVIEW Over 250 product variants would be affected by this price …" at bounding box center [582, 157] width 938 height 683
click at [164, 485] on div "PRICE CHANGE PREVIEW Over 250 product variants would be affected by this price …" at bounding box center [582, 157] width 938 height 683
click at [164, 478] on icon "Next" at bounding box center [169, 469] width 20 height 20
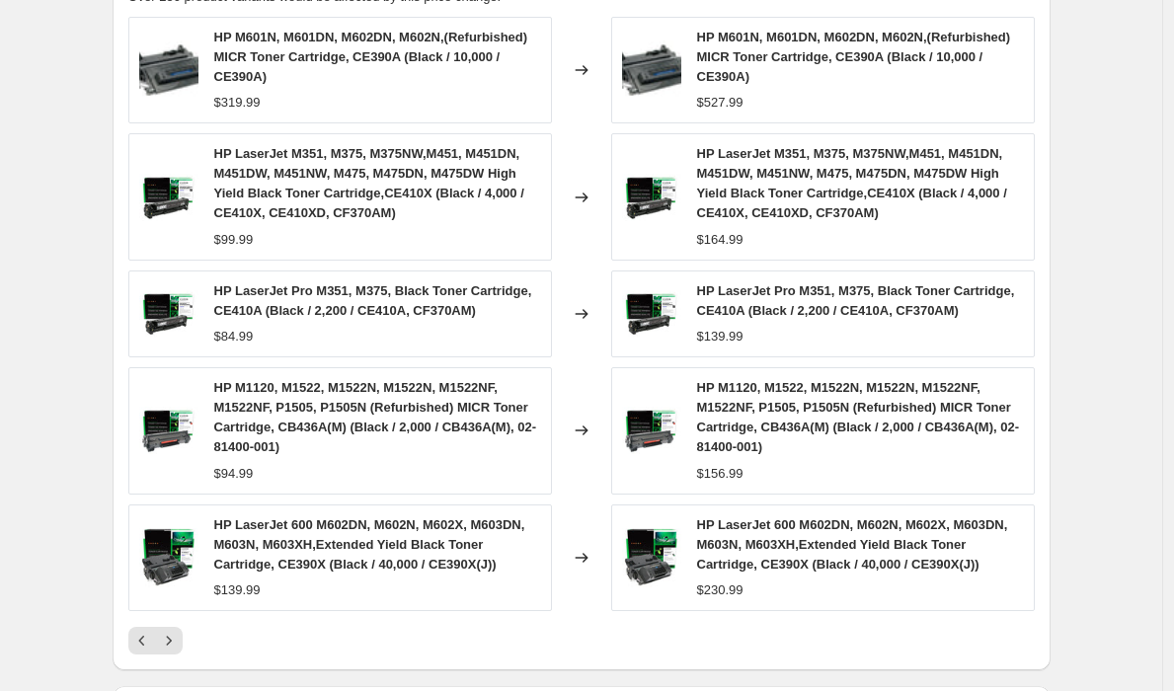
scroll to position [1149, 0]
click at [179, 650] on icon "Next" at bounding box center [169, 640] width 20 height 20
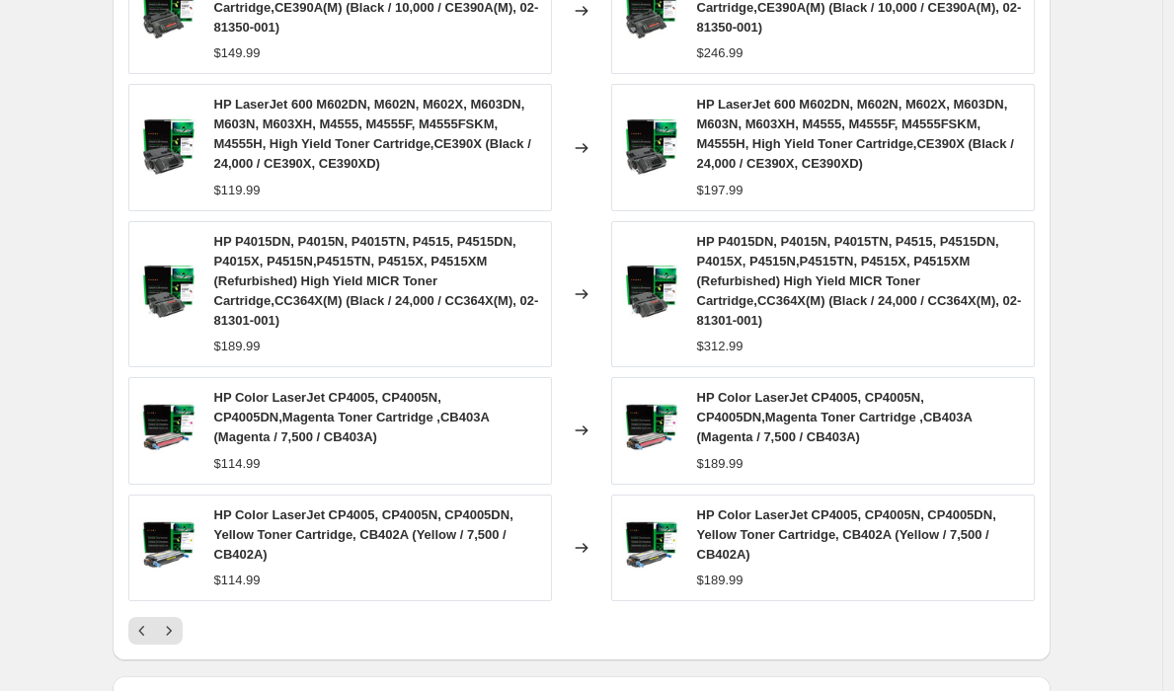
scroll to position [1218, 0]
click at [175, 640] on icon "Next" at bounding box center [169, 630] width 20 height 20
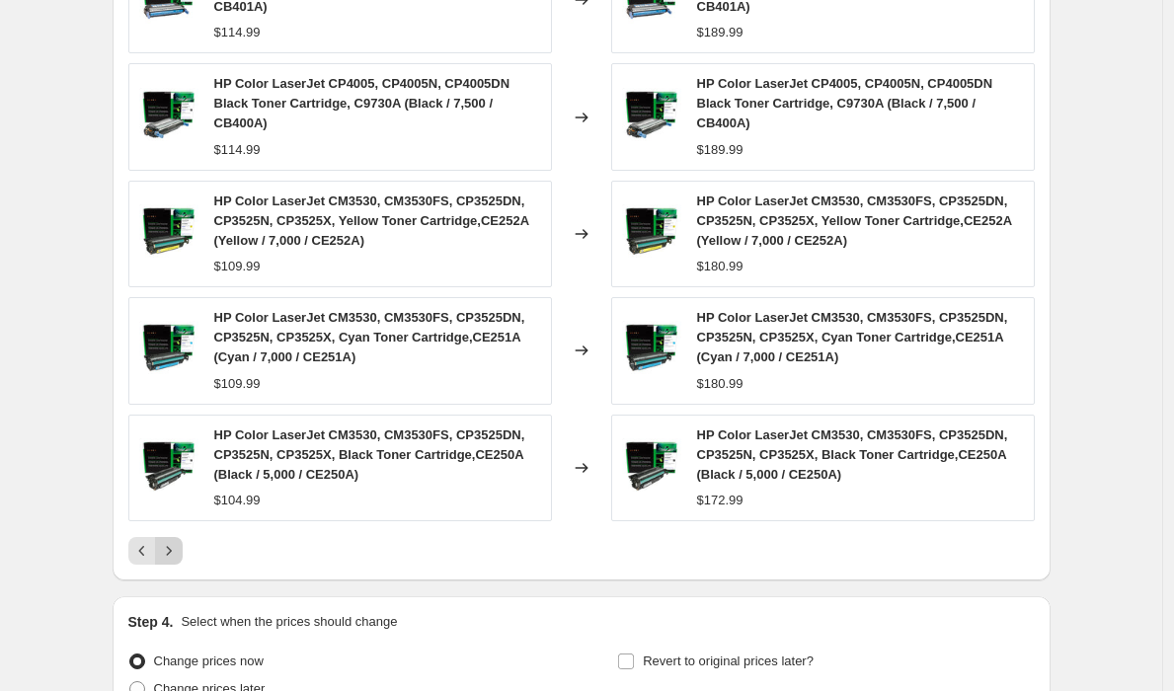
click at [179, 560] on icon "Next" at bounding box center [169, 551] width 20 height 20
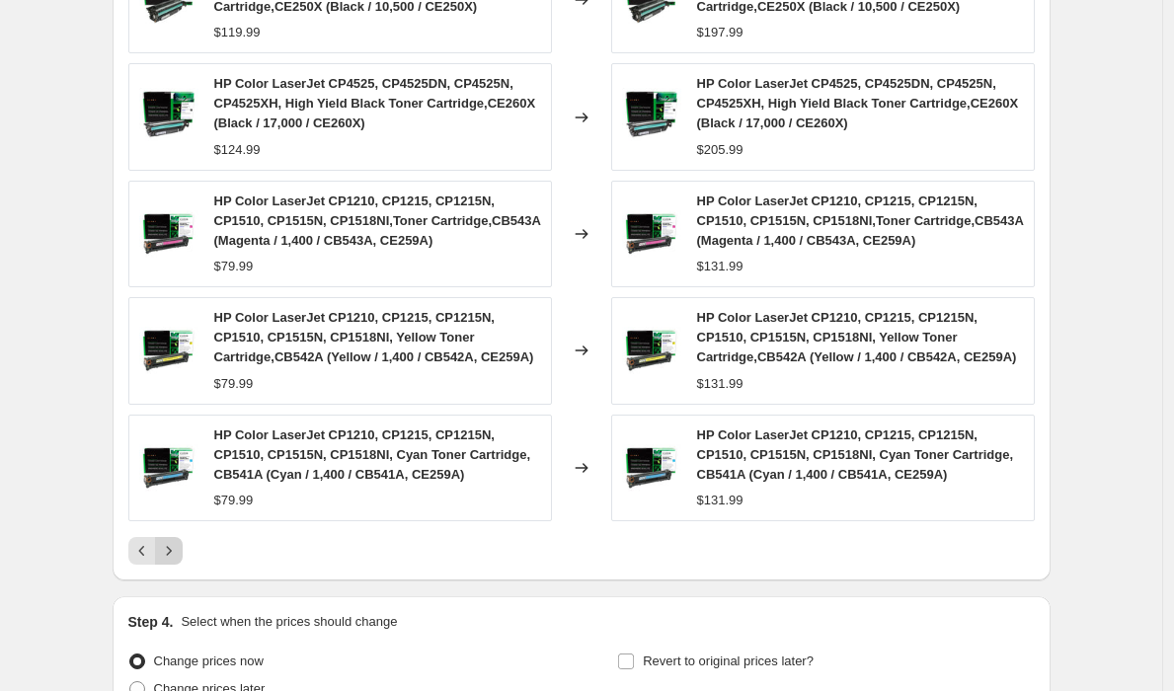
click at [179, 561] on icon "Next" at bounding box center [169, 551] width 20 height 20
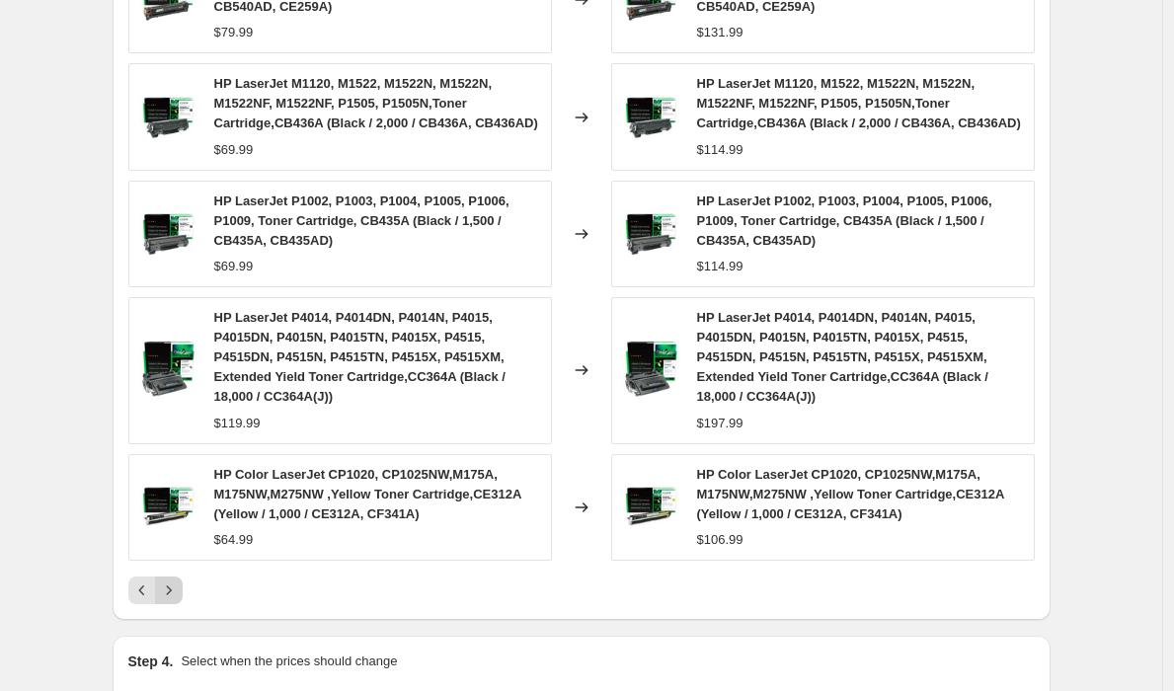
click at [174, 601] on icon "Next" at bounding box center [169, 591] width 20 height 20
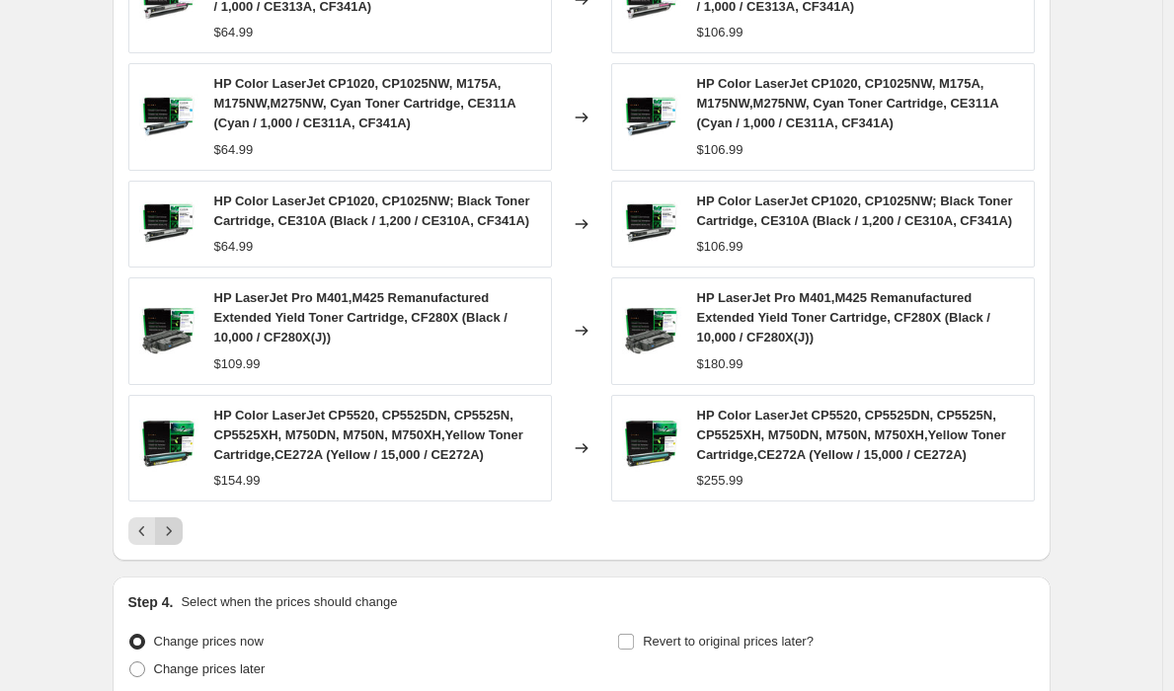
click at [179, 541] on icon "Next" at bounding box center [169, 532] width 20 height 20
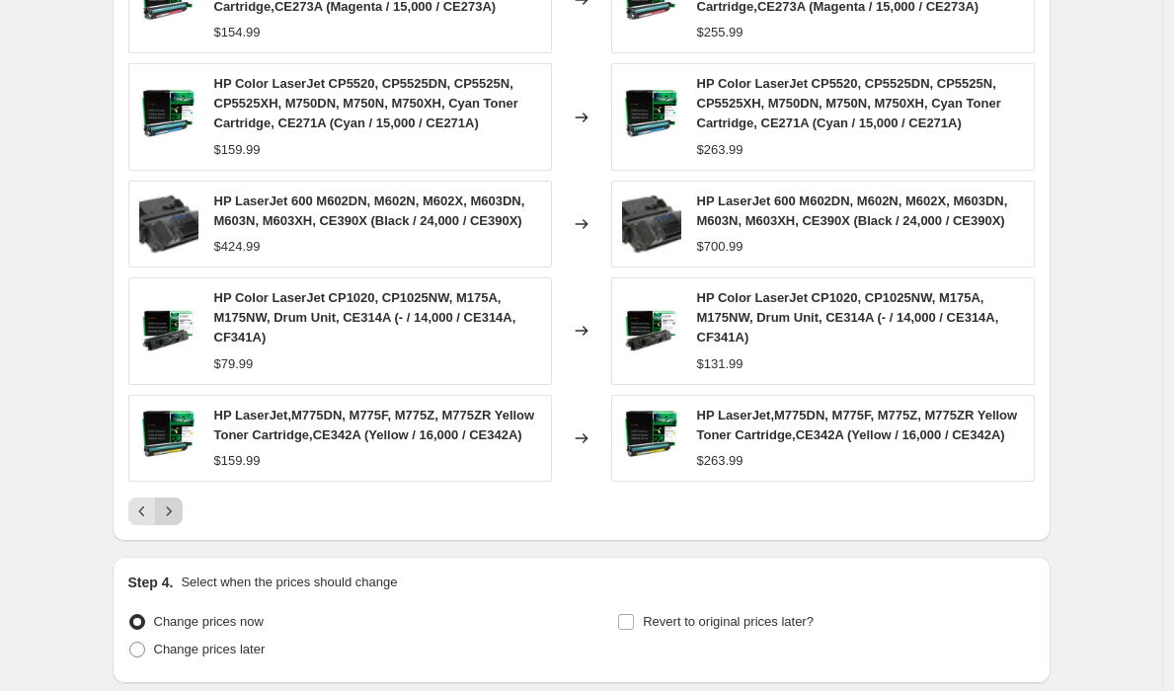
click at [175, 522] on icon "Next" at bounding box center [169, 512] width 20 height 20
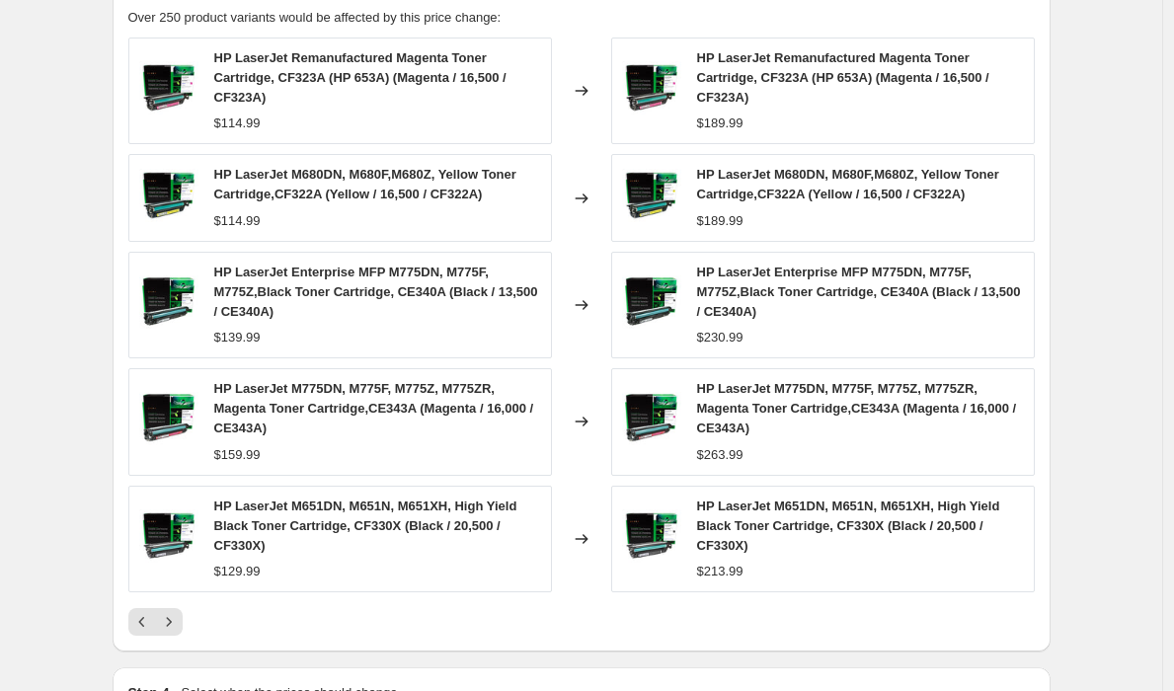
scroll to position [1147, 0]
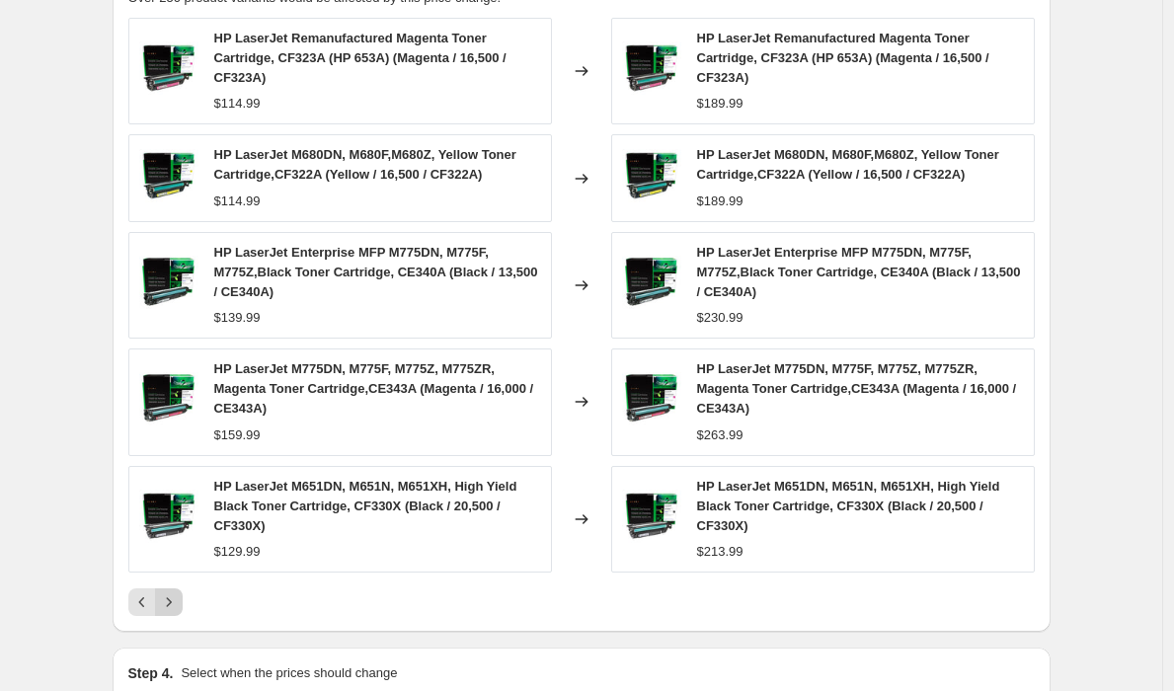
click at [173, 608] on icon "Next" at bounding box center [169, 603] width 20 height 20
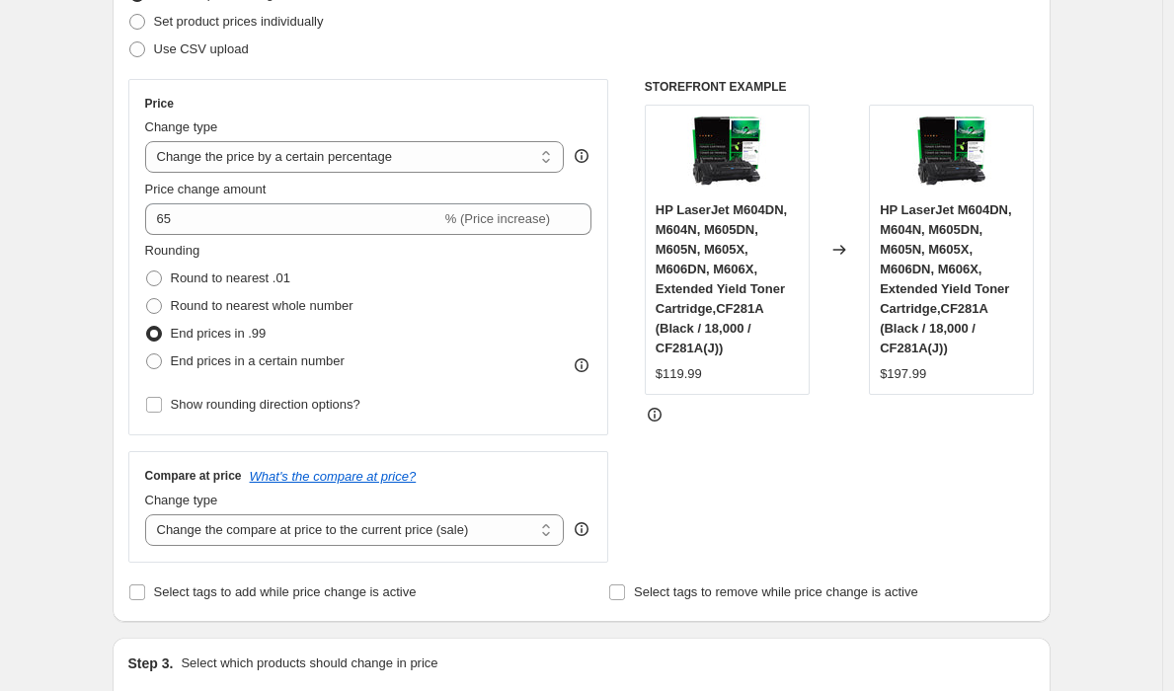
scroll to position [0, 0]
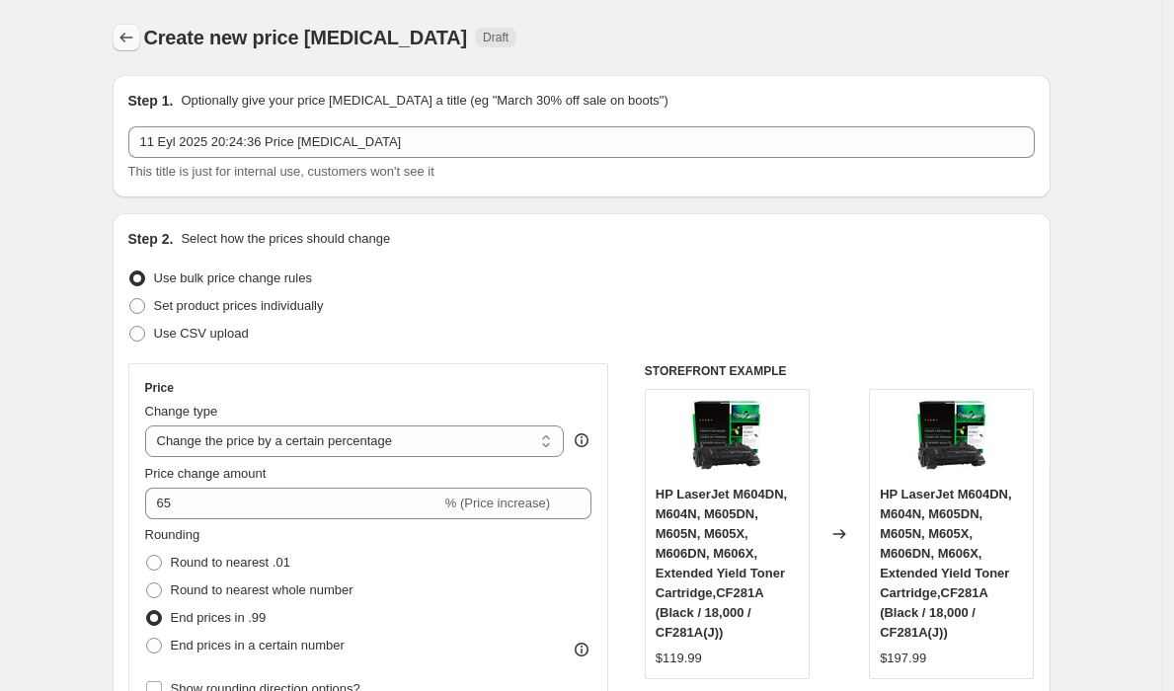
click at [140, 32] on button "Price change jobs" at bounding box center [127, 38] width 28 height 28
